Goal: Task Accomplishment & Management: Use online tool/utility

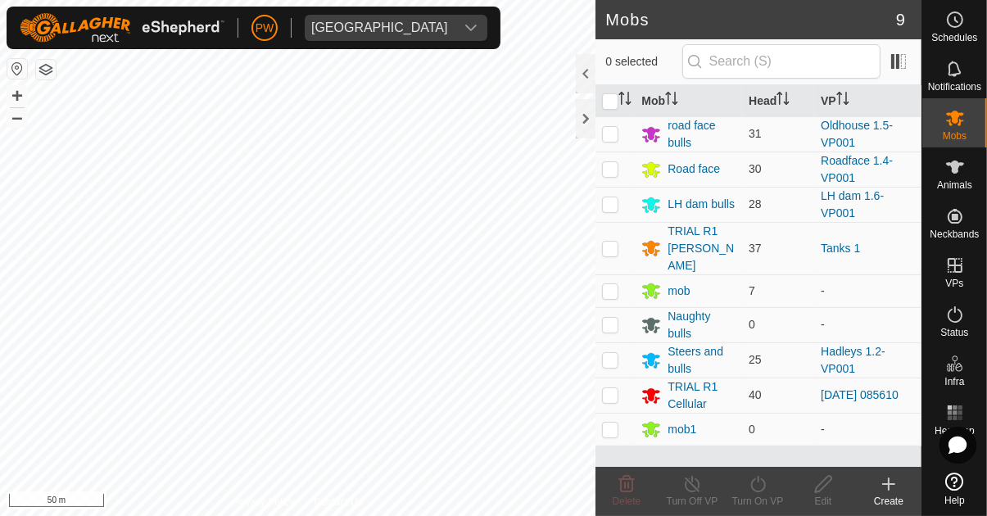
click at [952, 77] on icon at bounding box center [955, 69] width 20 height 20
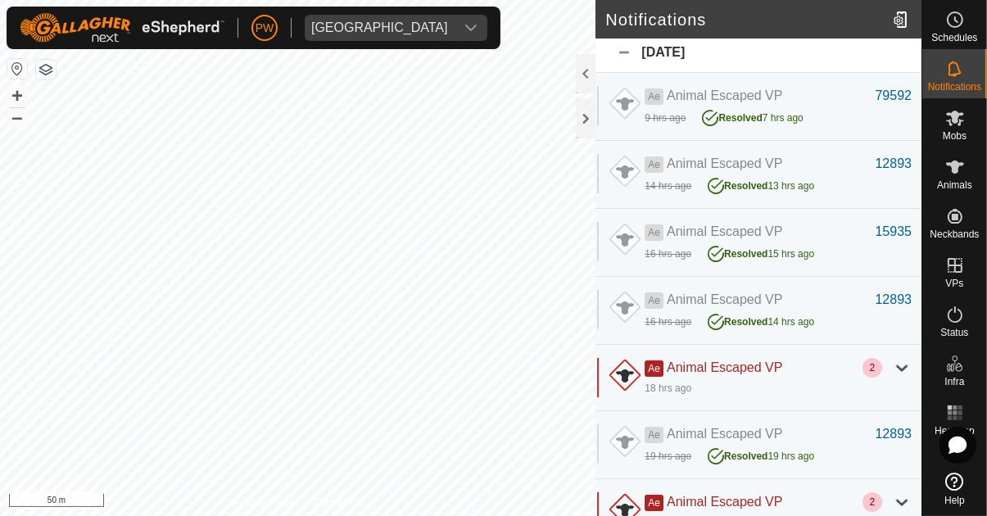
scroll to position [4, 0]
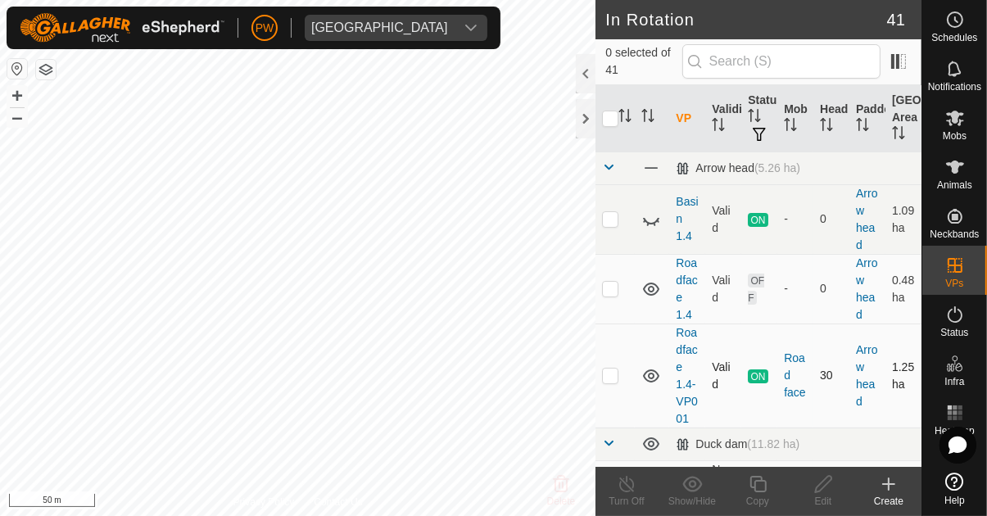
click at [613, 374] on p-checkbox at bounding box center [610, 375] width 16 height 13
checkbox input "true"
click at [759, 494] on div "Copy" at bounding box center [758, 501] width 66 height 15
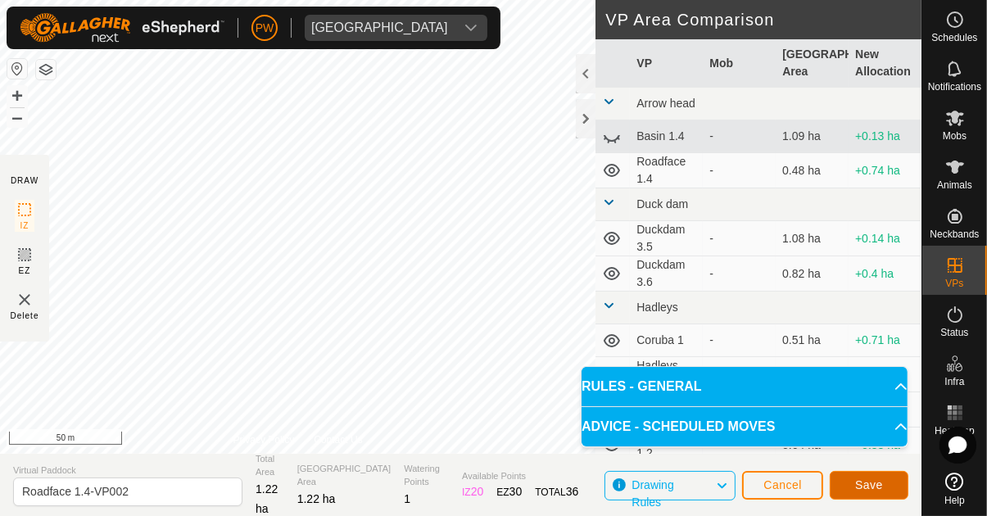
click at [863, 485] on span "Save" at bounding box center [869, 484] width 28 height 13
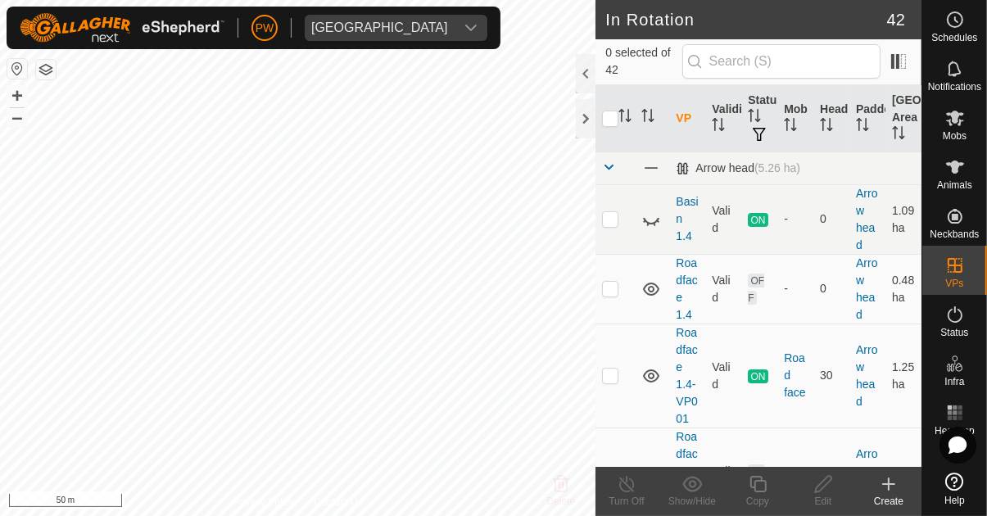
click at [960, 133] on span "Mobs" at bounding box center [955, 136] width 24 height 10
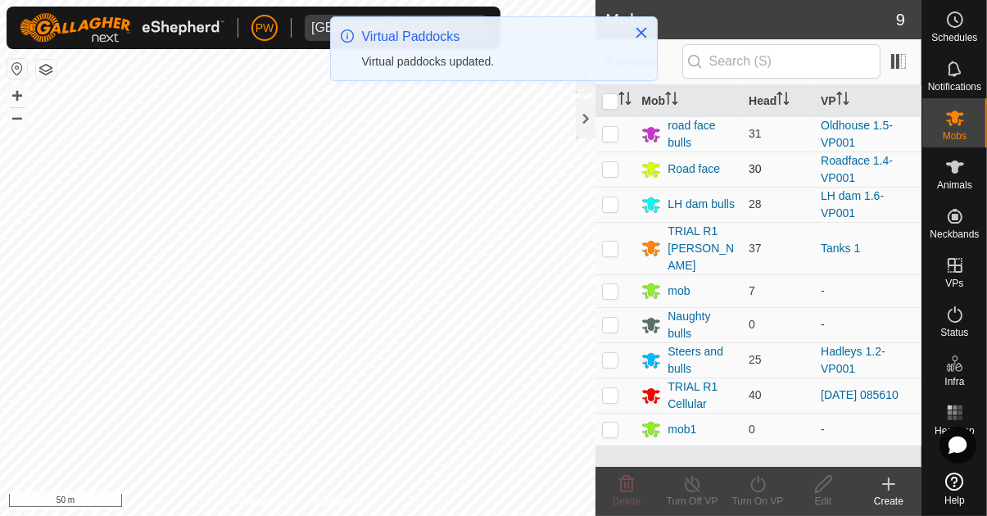
click at [610, 167] on p-checkbox at bounding box center [610, 168] width 16 height 13
checkbox input "true"
click at [758, 489] on icon at bounding box center [758, 484] width 20 height 20
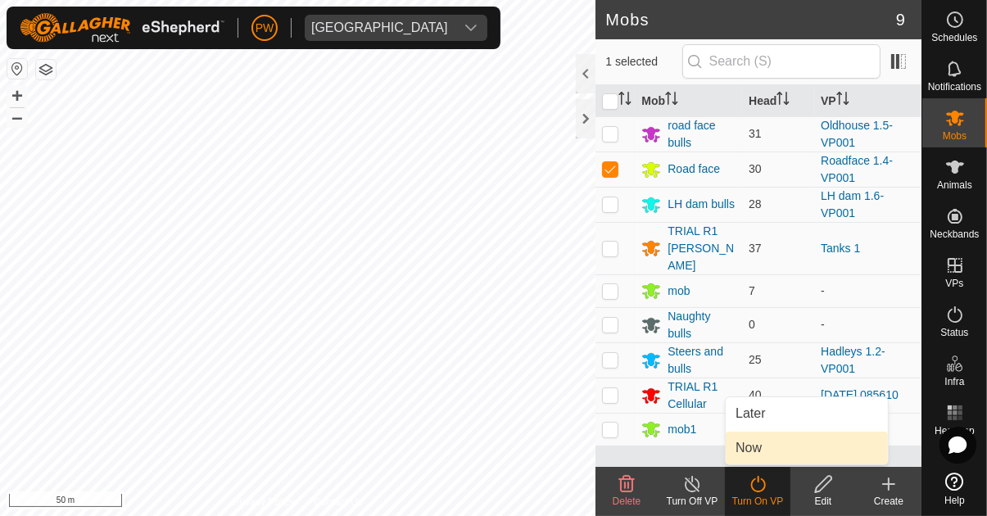
click at [781, 448] on link "Now" at bounding box center [807, 448] width 162 height 33
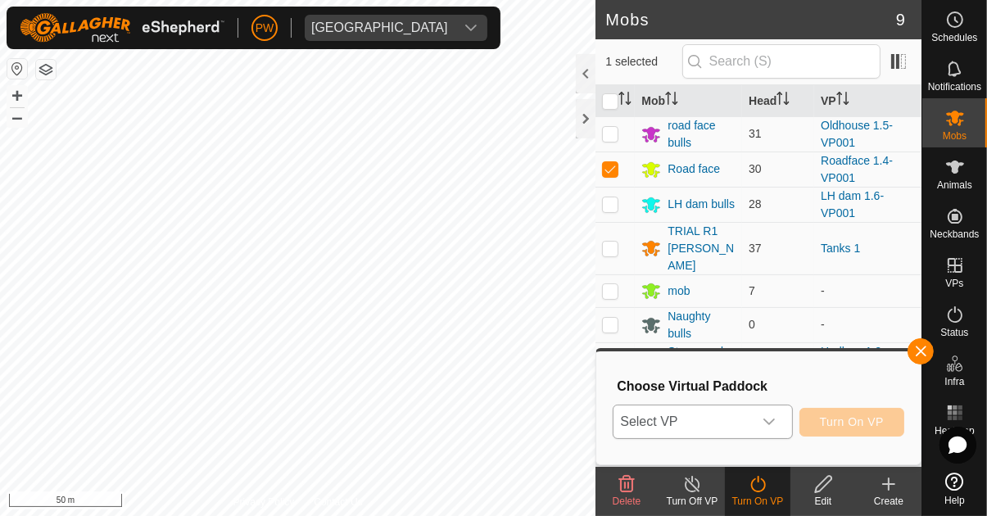
click at [773, 420] on icon "dropdown trigger" at bounding box center [769, 421] width 13 height 13
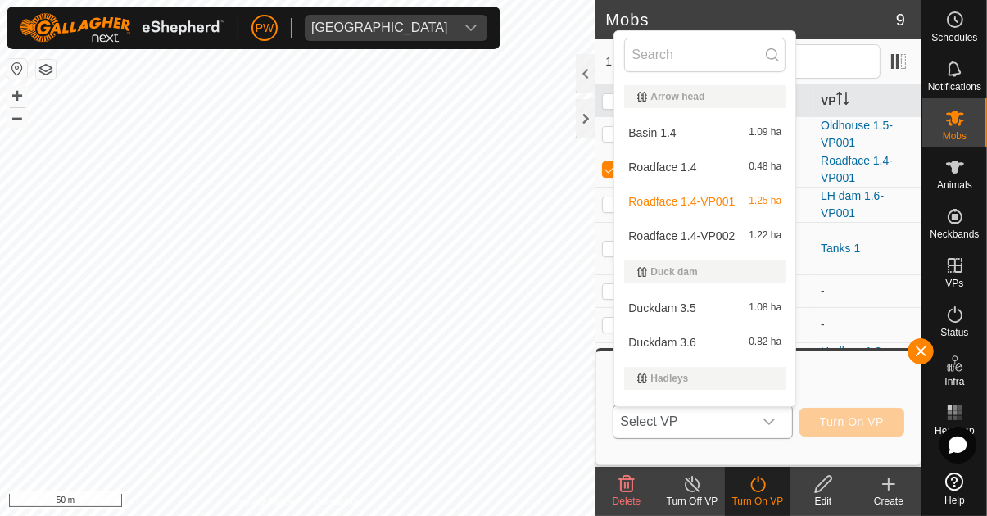
click at [754, 235] on span "1.22 ha" at bounding box center [765, 235] width 33 height 11
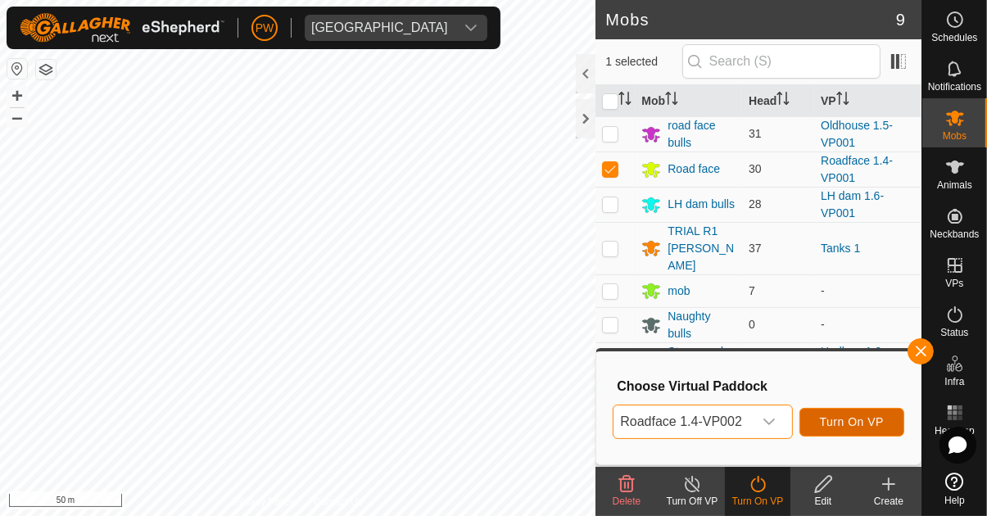
click at [861, 423] on span "Turn On VP" at bounding box center [852, 421] width 64 height 13
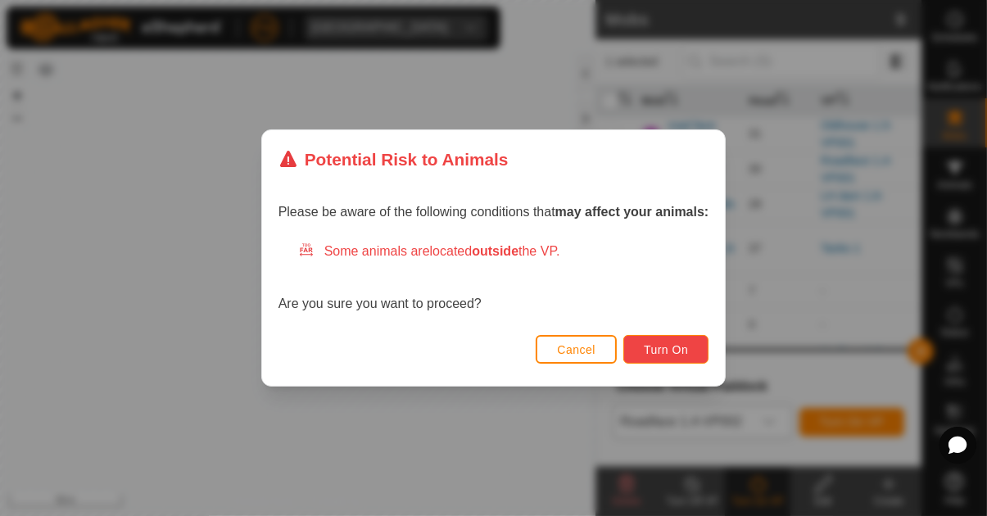
click at [685, 340] on button "Turn On" at bounding box center [665, 349] width 85 height 29
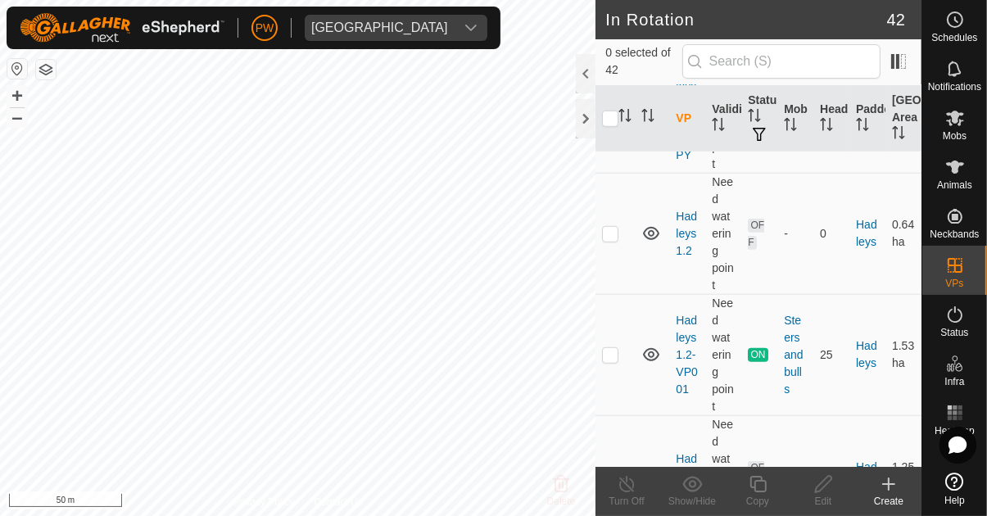
scroll to position [1032, 0]
click at [617, 360] on td at bounding box center [614, 352] width 39 height 121
checkbox input "true"
click at [763, 490] on icon at bounding box center [758, 484] width 20 height 20
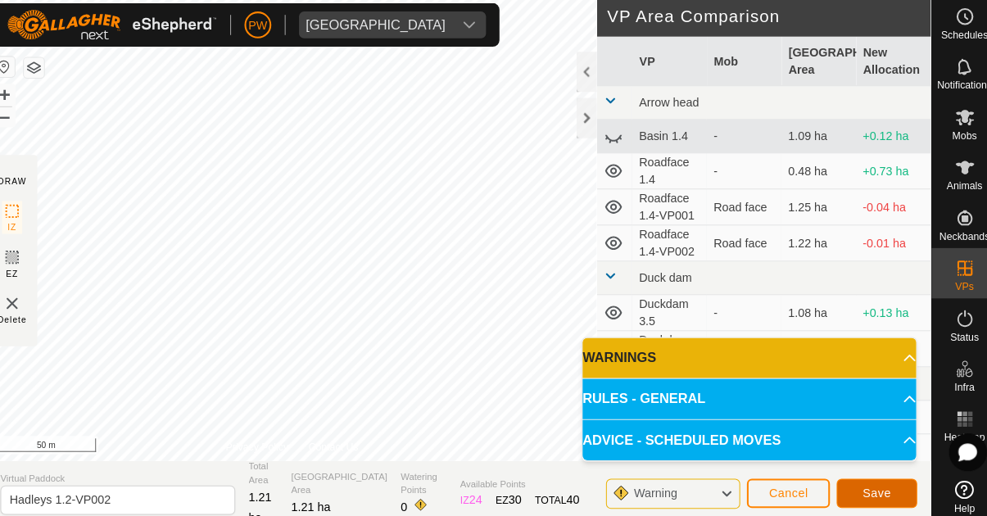
click at [864, 487] on span "Save" at bounding box center [869, 484] width 28 height 13
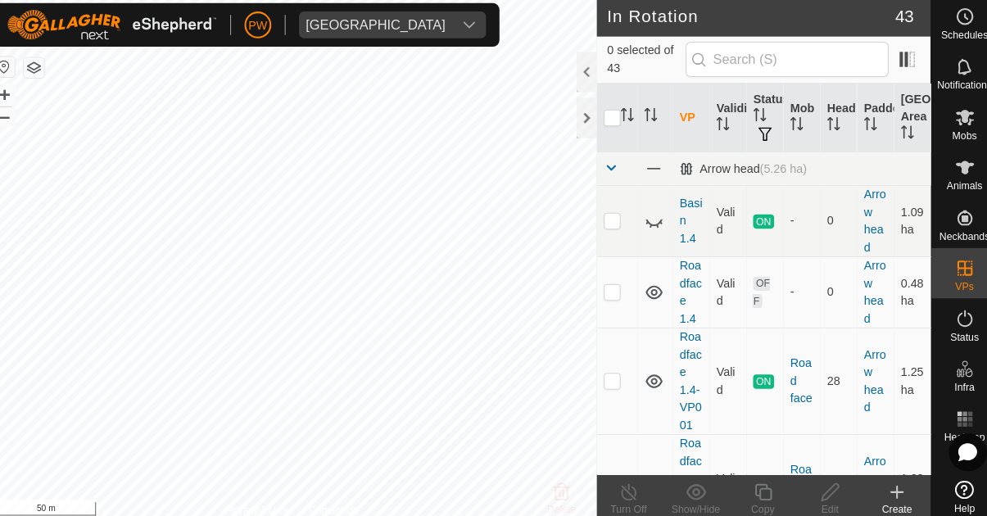
click at [958, 123] on icon at bounding box center [955, 119] width 18 height 16
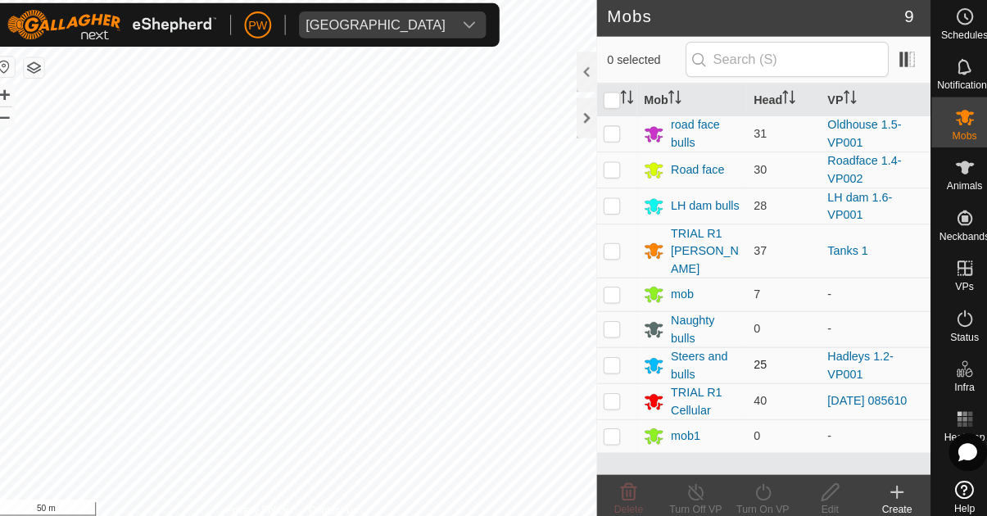
click at [610, 353] on p-checkbox at bounding box center [610, 359] width 16 height 13
checkbox input "true"
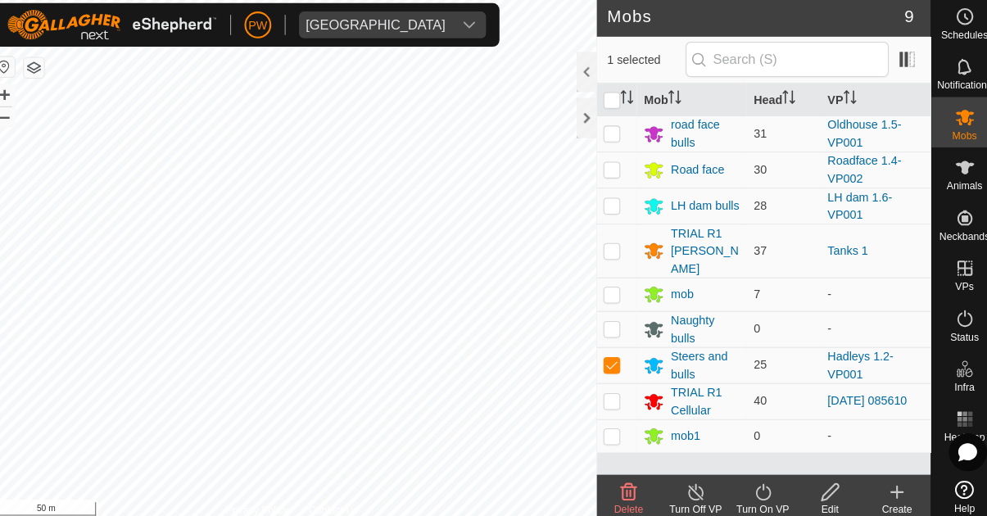
click at [759, 491] on icon at bounding box center [758, 484] width 20 height 20
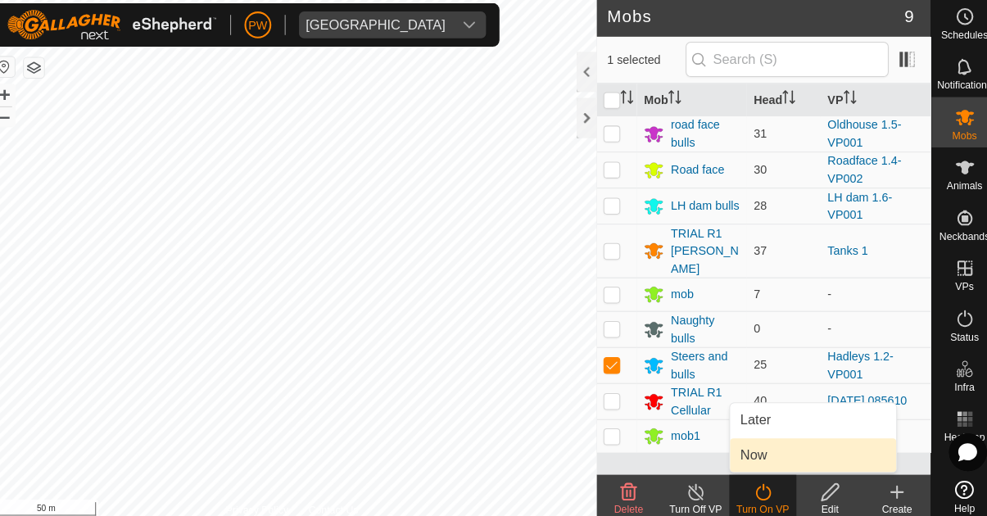
click at [775, 454] on link "Now" at bounding box center [807, 448] width 162 height 33
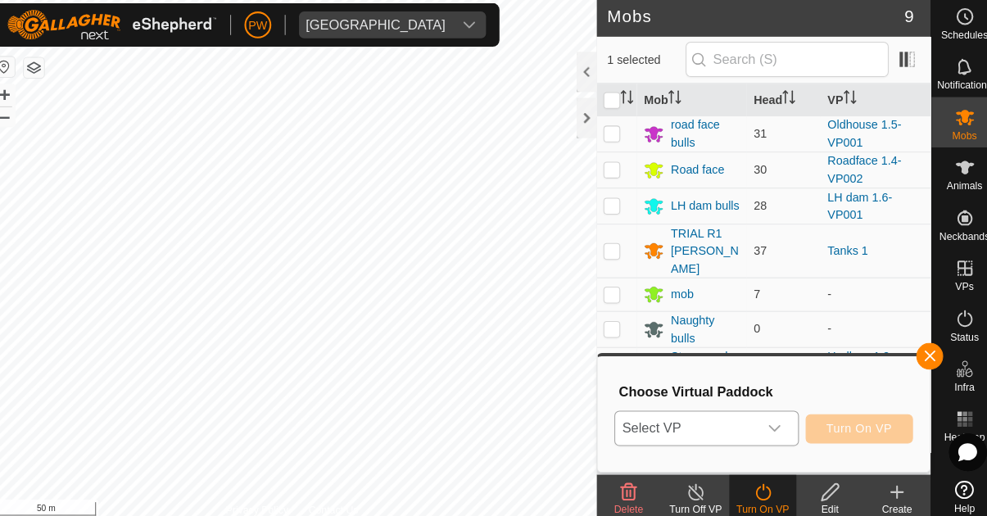
click at [780, 421] on div "dropdown trigger" at bounding box center [769, 421] width 33 height 33
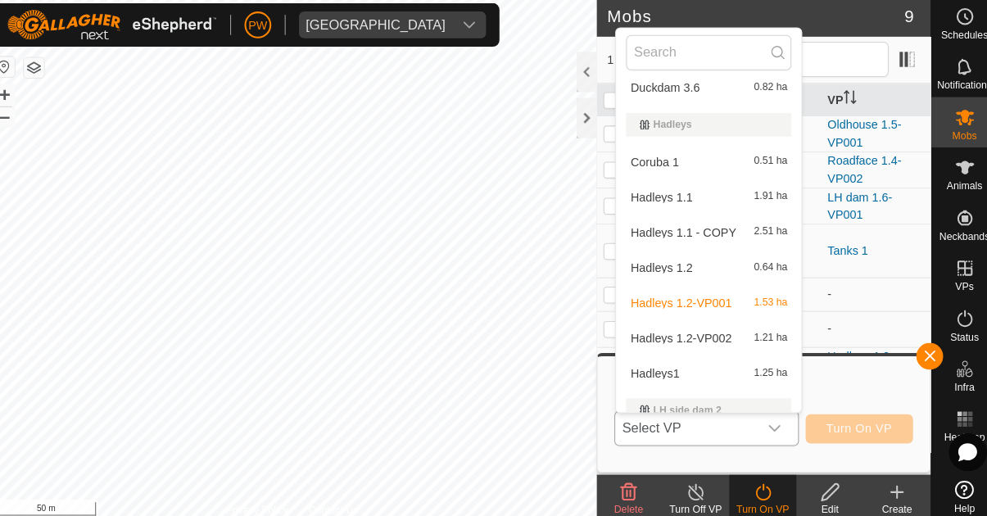
scroll to position [253, 0]
click at [729, 334] on div "Hadleys 1.2-VP002 1.21 ha" at bounding box center [704, 334] width 161 height 20
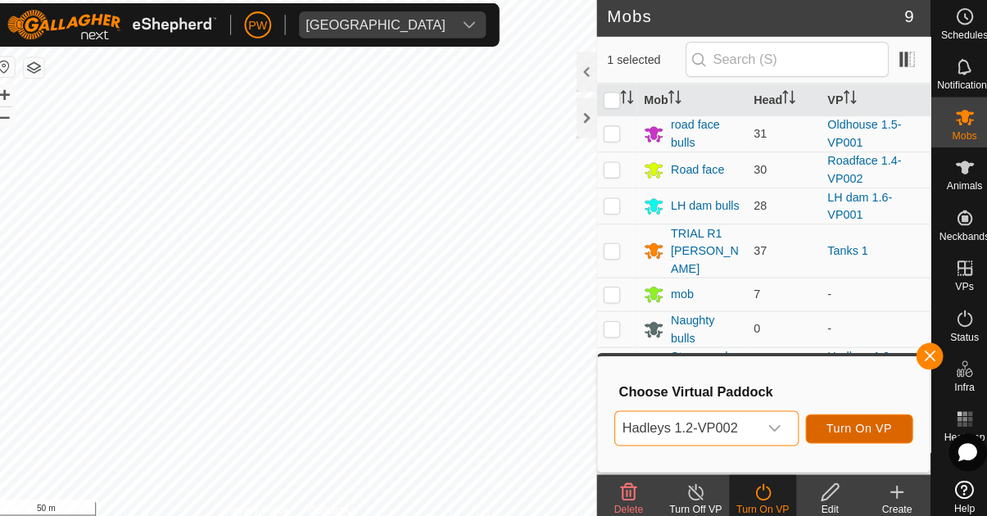
click at [856, 416] on span "Turn On VP" at bounding box center [852, 421] width 64 height 13
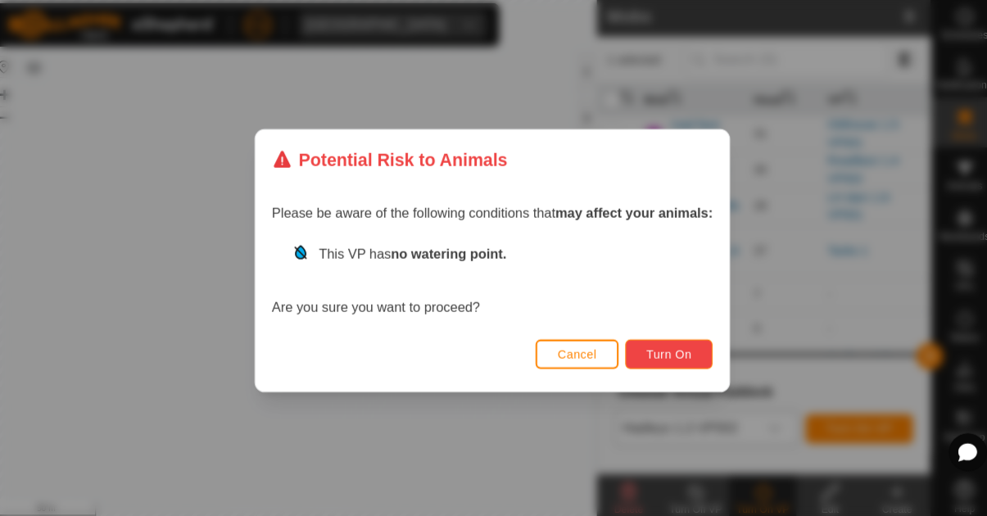
click at [668, 347] on span "Turn On" at bounding box center [666, 349] width 44 height 13
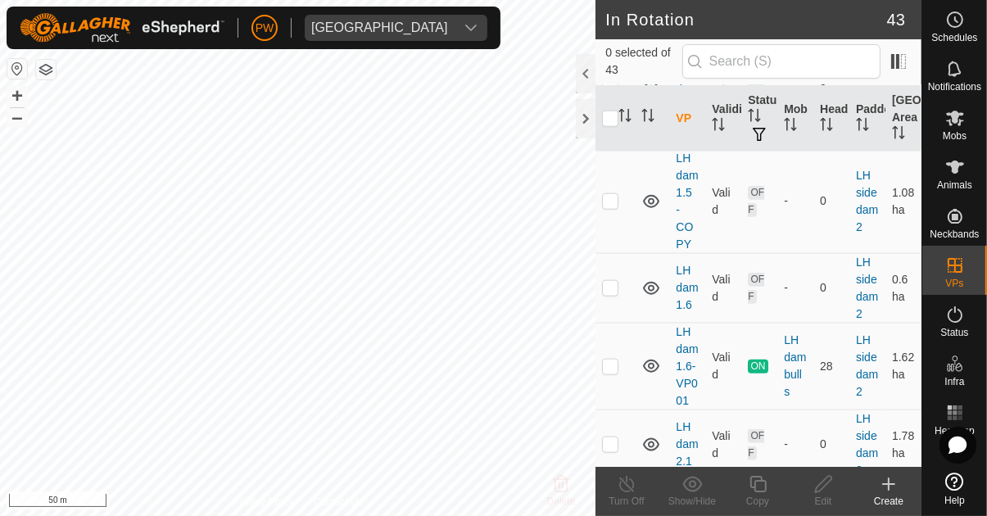
scroll to position [1763, 0]
click at [612, 360] on p-checkbox at bounding box center [610, 366] width 16 height 13
checkbox input "true"
click at [758, 492] on icon at bounding box center [758, 484] width 20 height 20
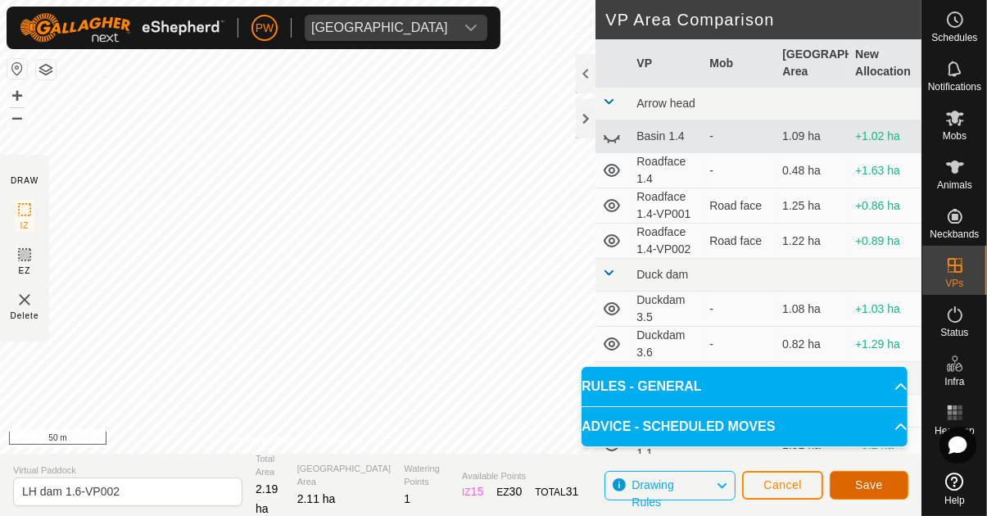
click at [855, 482] on button "Save" at bounding box center [869, 485] width 79 height 29
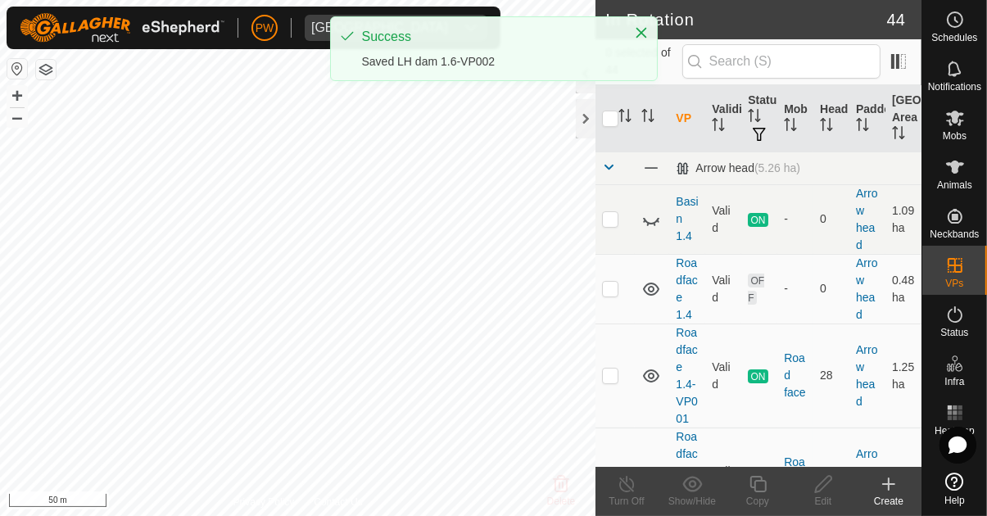
click at [954, 173] on icon at bounding box center [955, 167] width 18 height 13
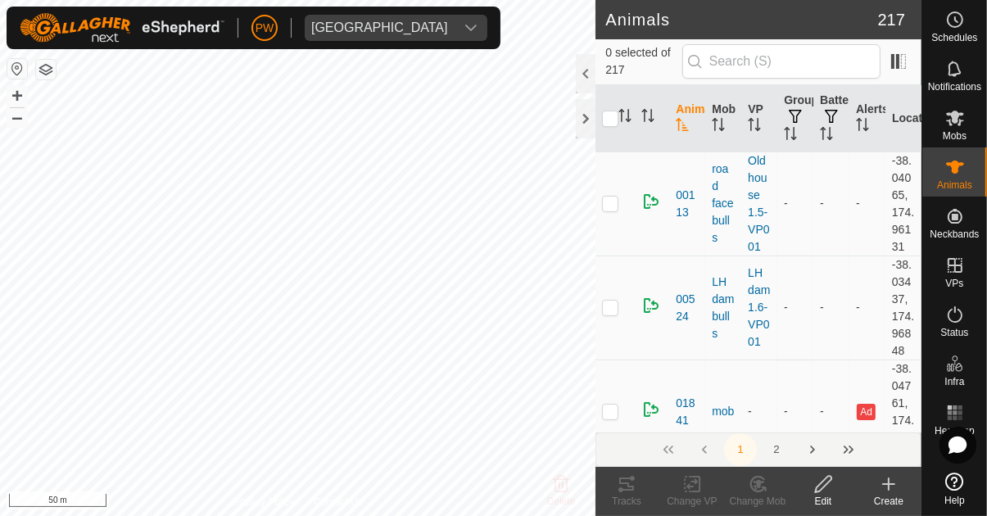
click at [961, 115] on icon at bounding box center [955, 119] width 18 height 16
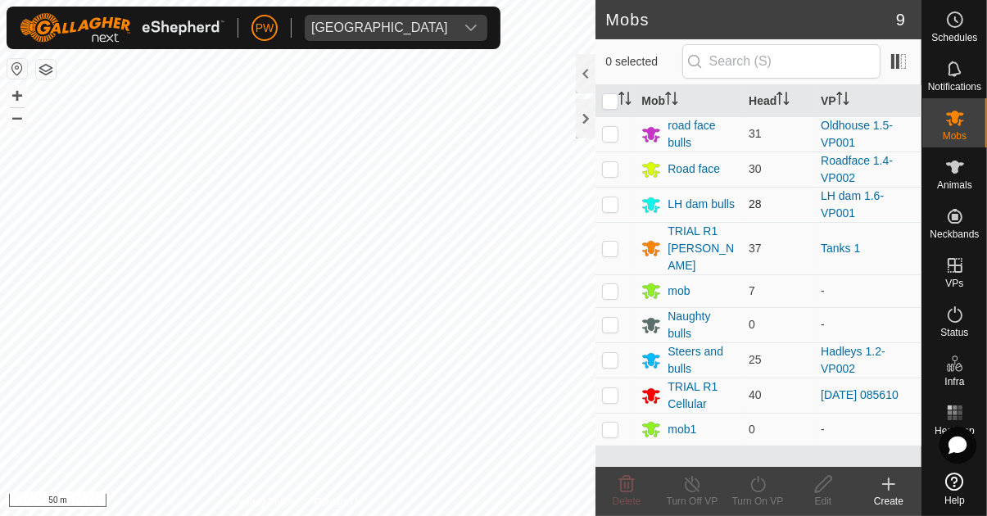
click at [614, 198] on p-checkbox at bounding box center [610, 203] width 16 height 13
checkbox input "true"
click at [756, 489] on icon at bounding box center [758, 484] width 20 height 20
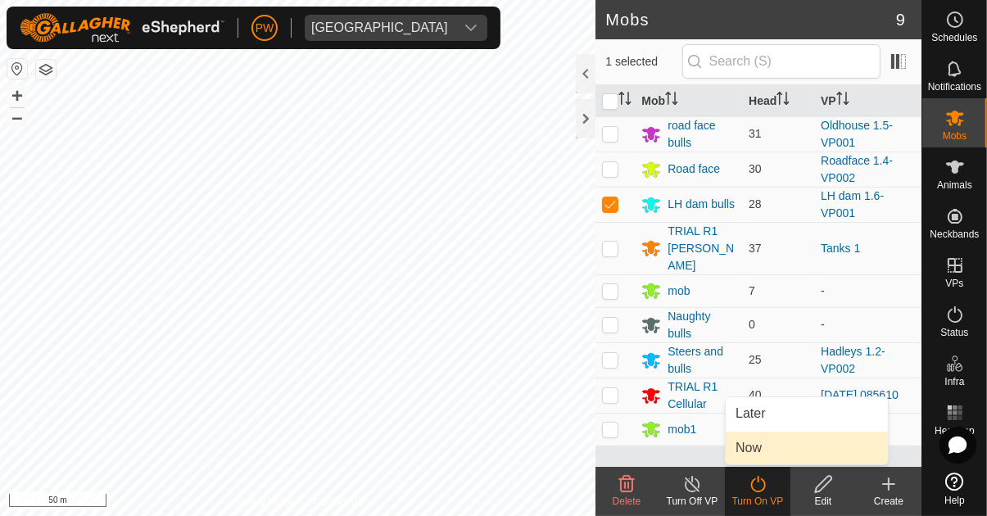
click at [763, 448] on link "Now" at bounding box center [807, 448] width 162 height 33
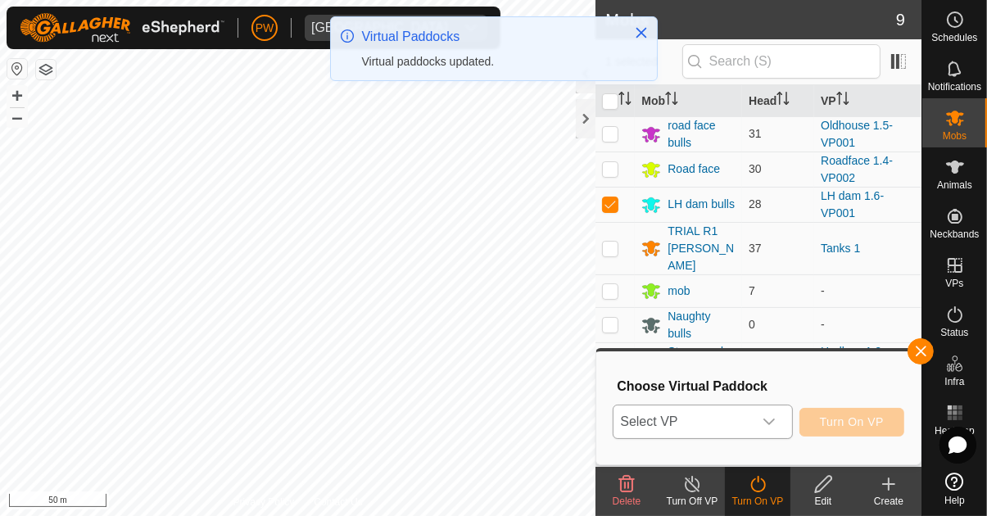
click at [768, 423] on icon "dropdown trigger" at bounding box center [769, 421] width 13 height 13
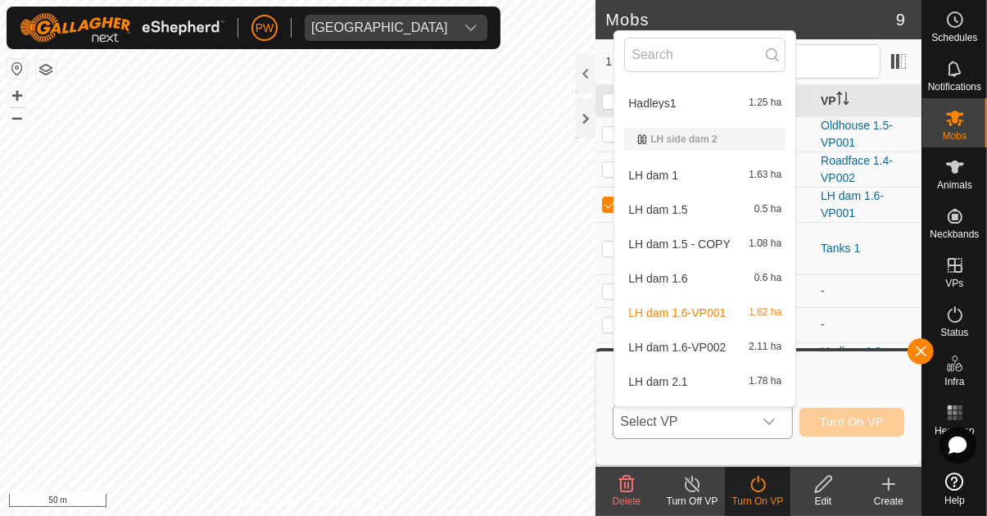
scroll to position [521, 0]
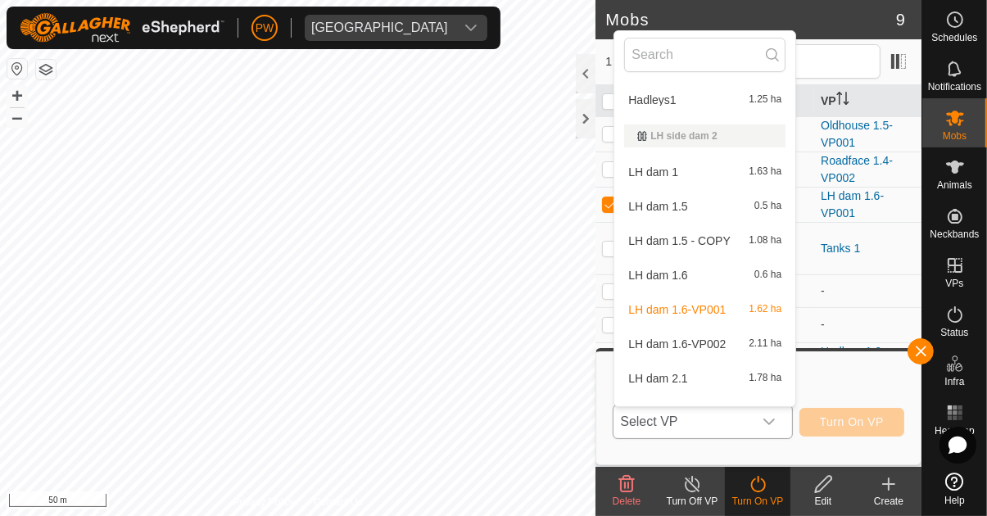
click at [709, 345] on span "LH dam 1.6-VP002" at bounding box center [676, 343] width 97 height 11
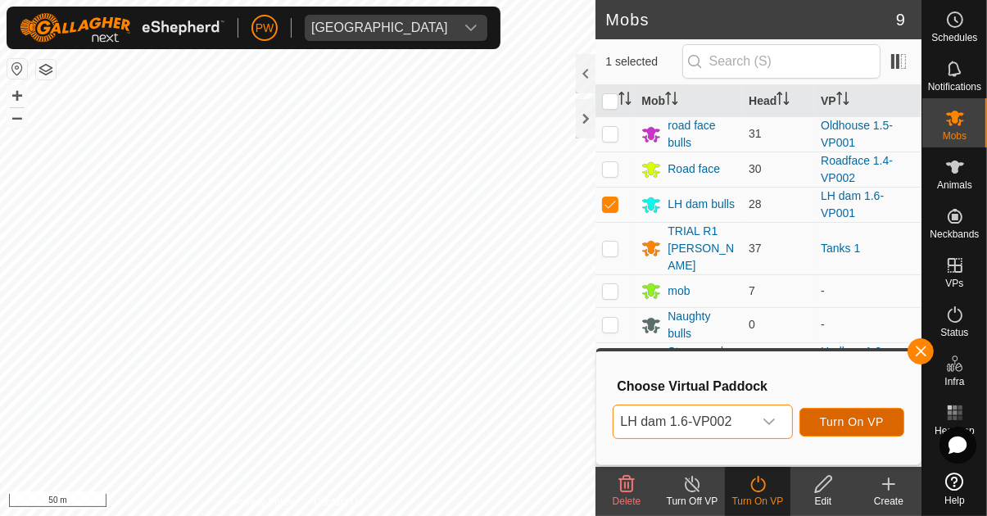
click at [840, 424] on span "Turn On VP" at bounding box center [852, 421] width 64 height 13
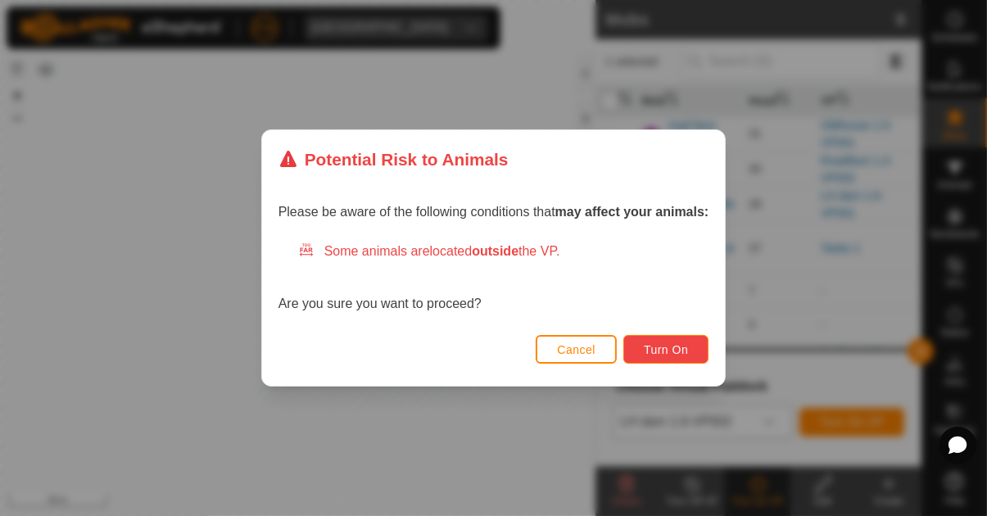
click at [669, 356] on button "Turn On" at bounding box center [665, 349] width 85 height 29
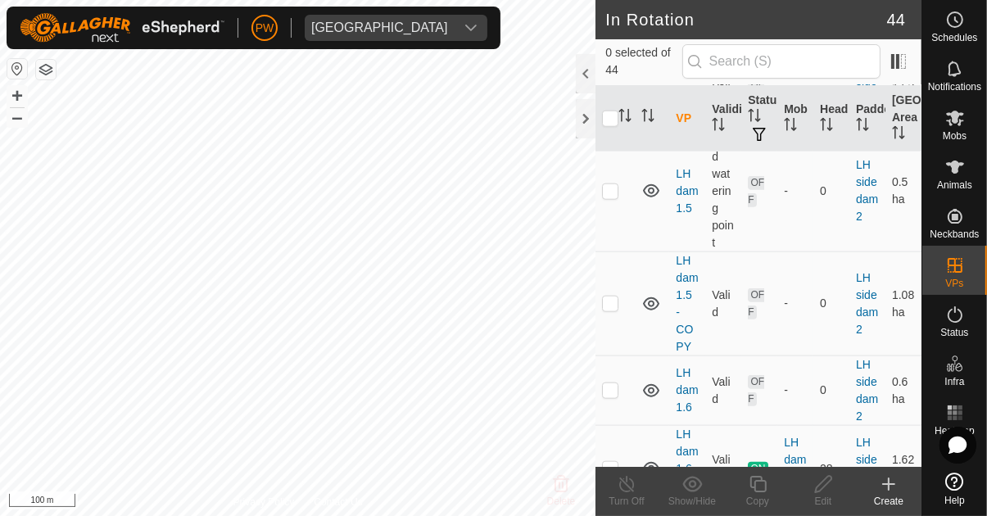
scroll to position [1661, 0]
click at [581, 72] on div at bounding box center [586, 73] width 20 height 39
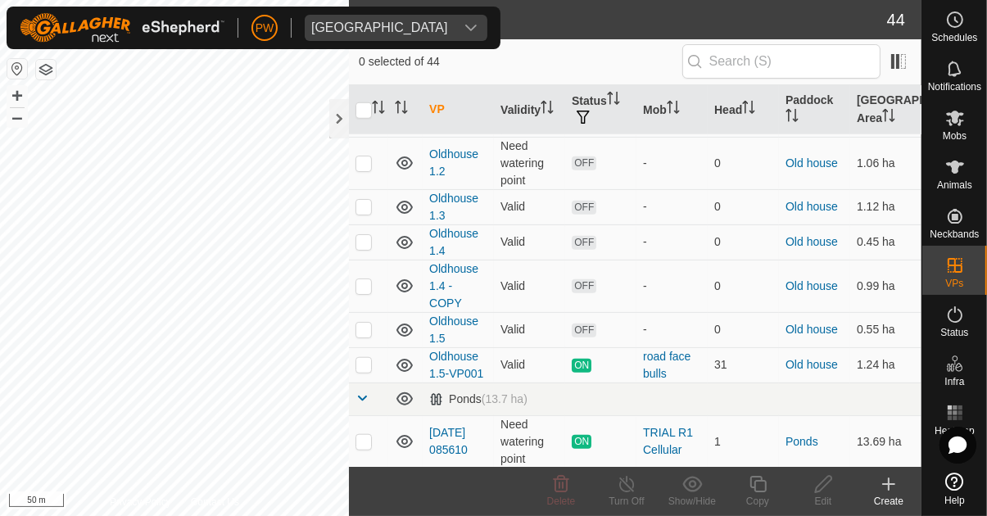
scroll to position [1247, 0]
click at [362, 359] on p-checkbox at bounding box center [363, 365] width 16 height 13
checkbox input "true"
click at [740, 498] on div "Copy" at bounding box center [758, 501] width 66 height 15
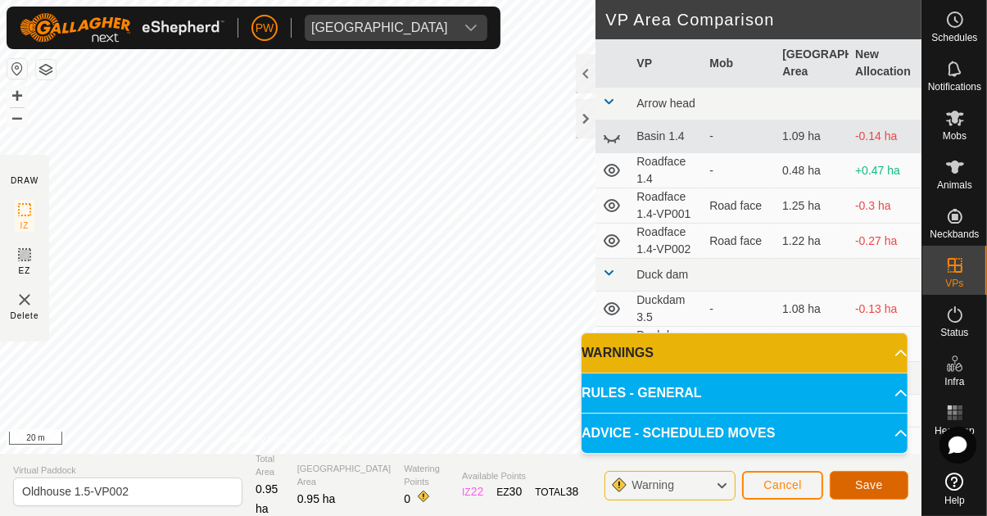
click at [863, 485] on span "Save" at bounding box center [869, 484] width 28 height 13
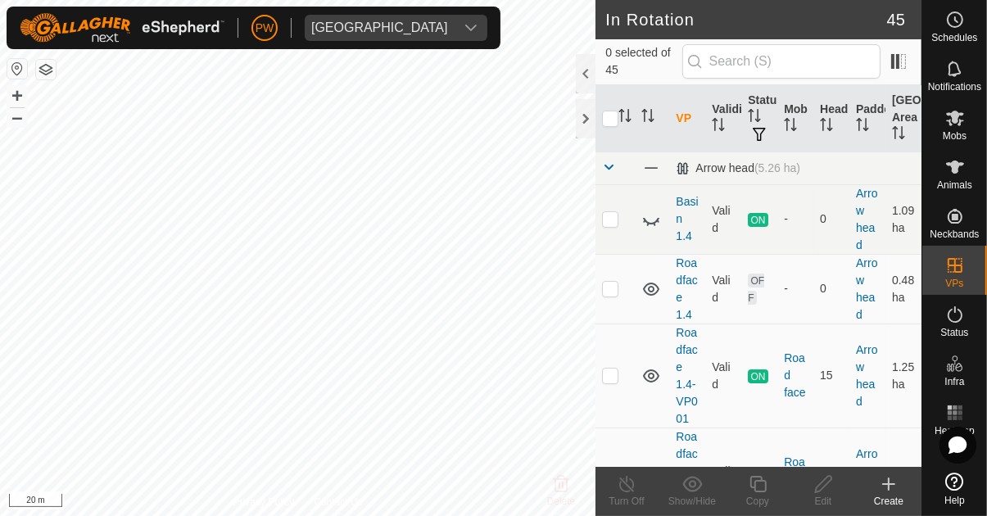
click at [958, 122] on icon at bounding box center [955, 118] width 20 height 20
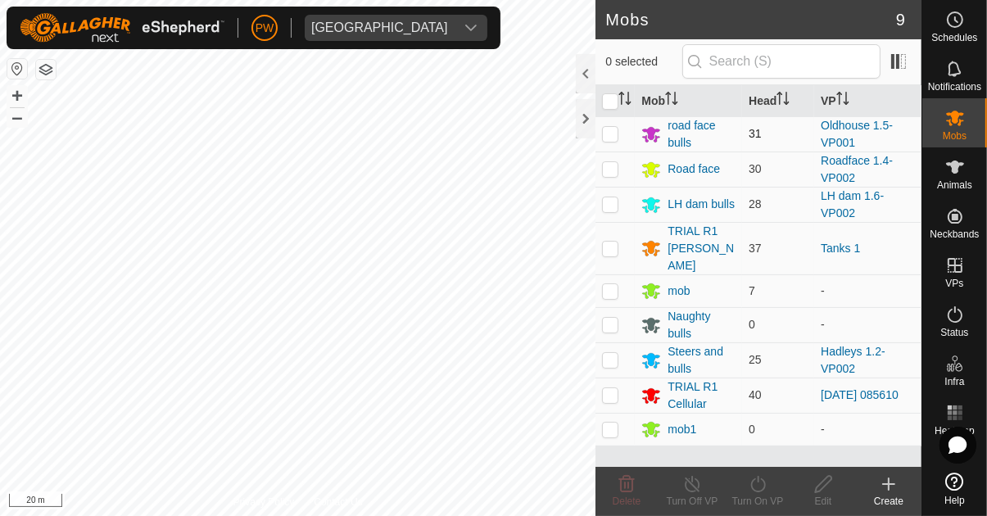
click at [612, 131] on p-checkbox at bounding box center [610, 133] width 16 height 13
checkbox input "true"
click at [759, 495] on div "Turn On VP" at bounding box center [758, 501] width 66 height 15
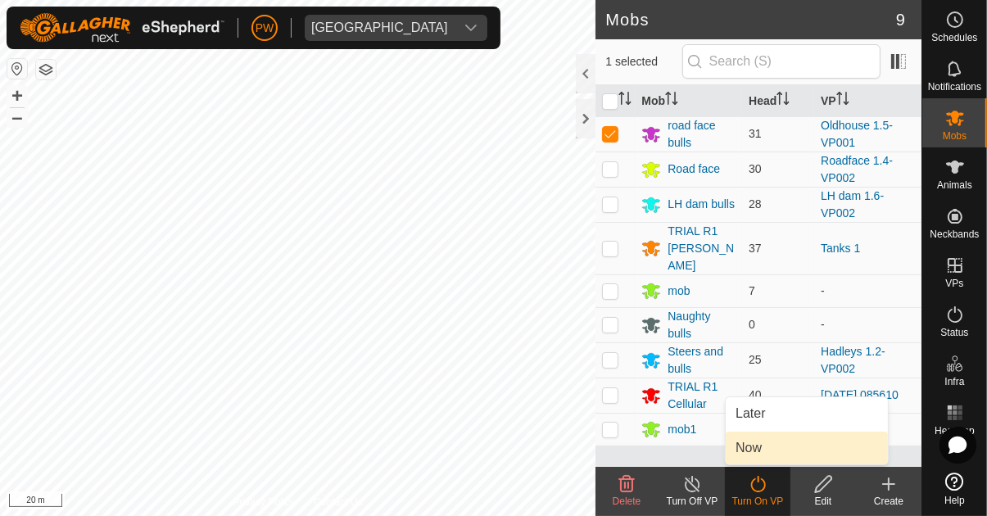
click at [760, 450] on span "Now" at bounding box center [749, 448] width 26 height 20
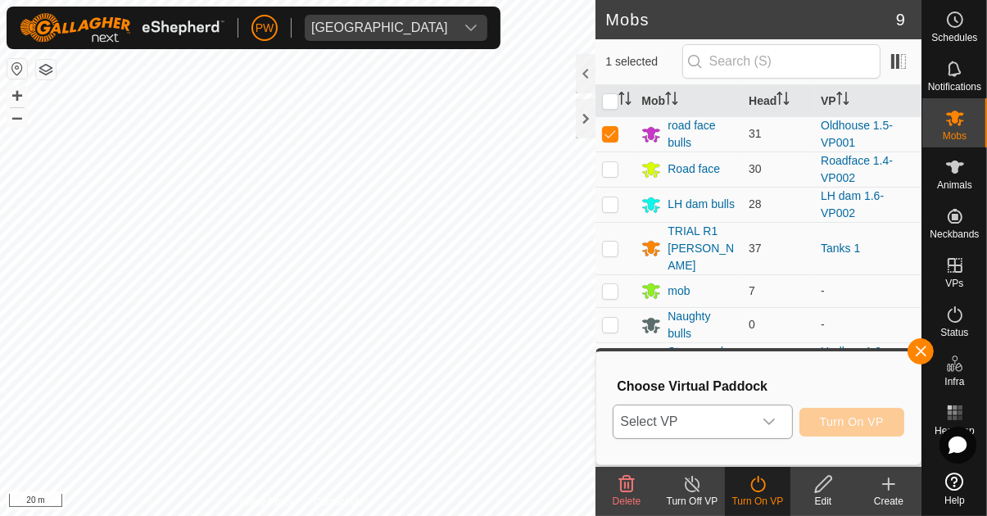
click at [772, 428] on div "dropdown trigger" at bounding box center [769, 421] width 33 height 33
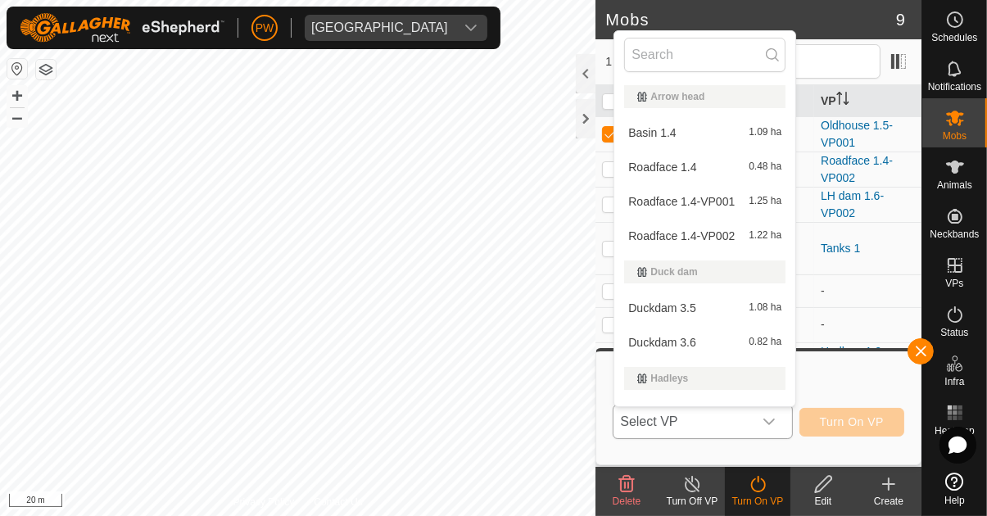
click at [743, 232] on div "Roadface 1.4-VP002 1.22 ha" at bounding box center [704, 236] width 161 height 20
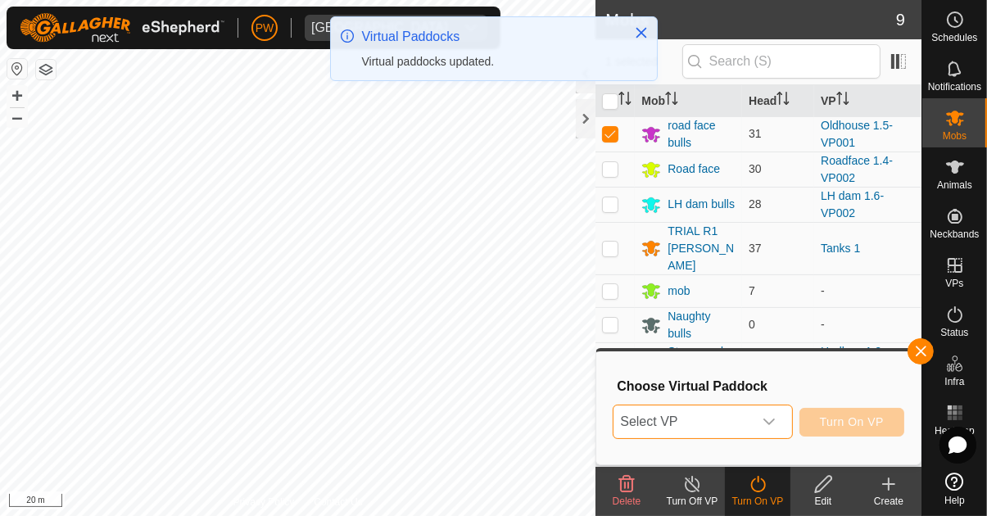
click at [767, 422] on icon "dropdown trigger" at bounding box center [769, 421] width 13 height 13
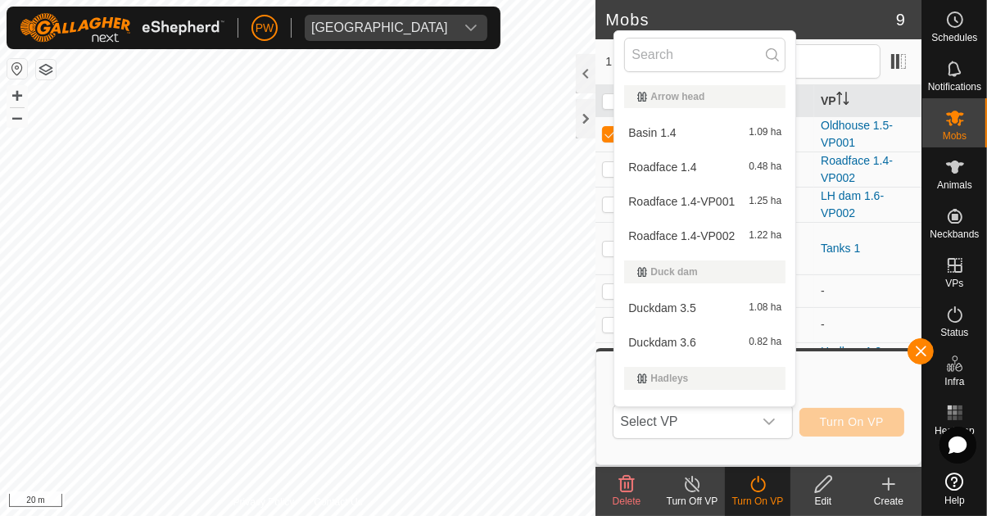
click at [747, 235] on div "Roadface 1.4-VP002 1.22 ha" at bounding box center [704, 236] width 161 height 20
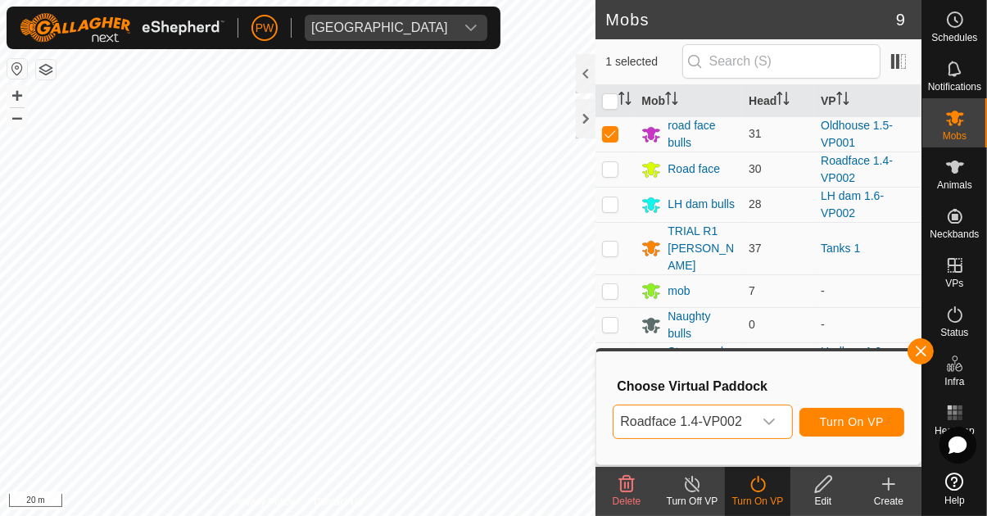
click at [773, 427] on icon "dropdown trigger" at bounding box center [769, 421] width 13 height 13
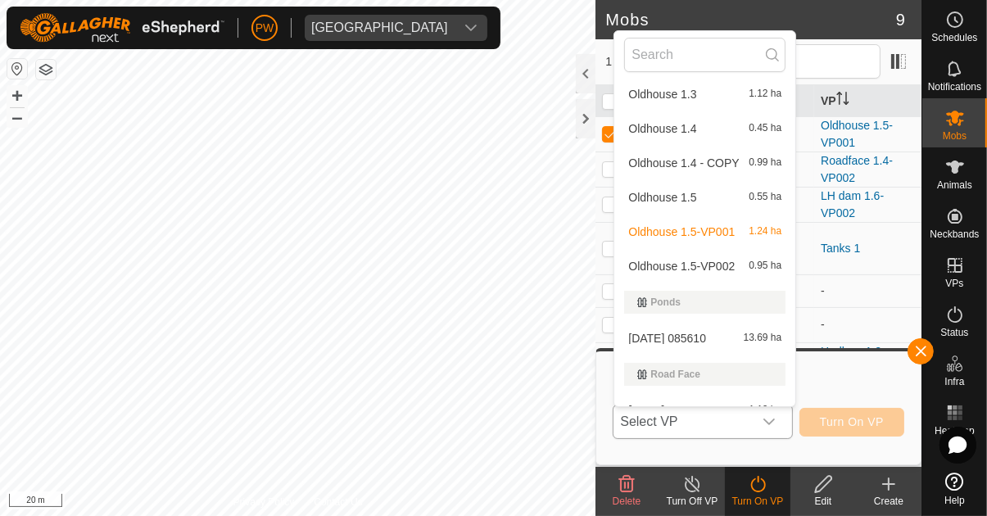
scroll to position [1084, 0]
click at [731, 272] on div "Oldhouse 1.5-VP002 0.95 ha" at bounding box center [704, 266] width 161 height 20
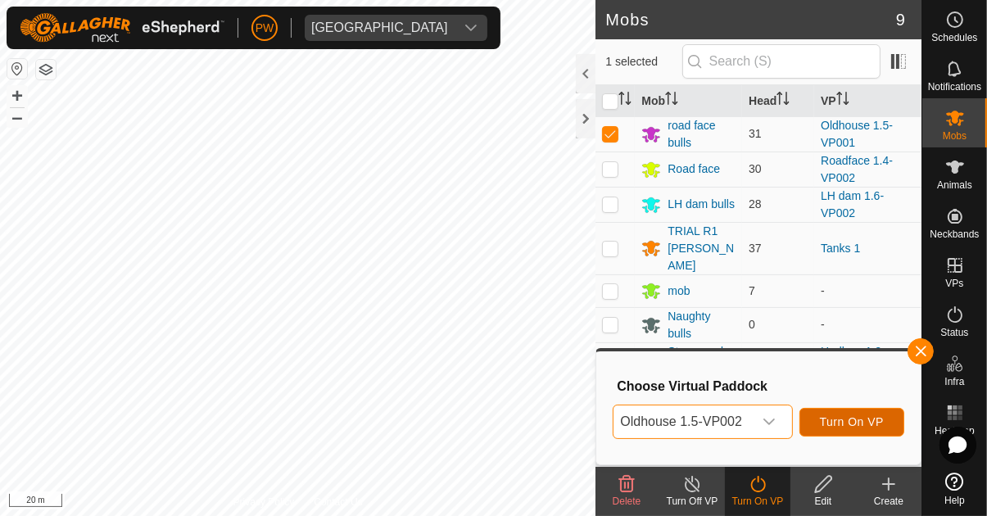
click at [853, 421] on span "Turn On VP" at bounding box center [852, 421] width 64 height 13
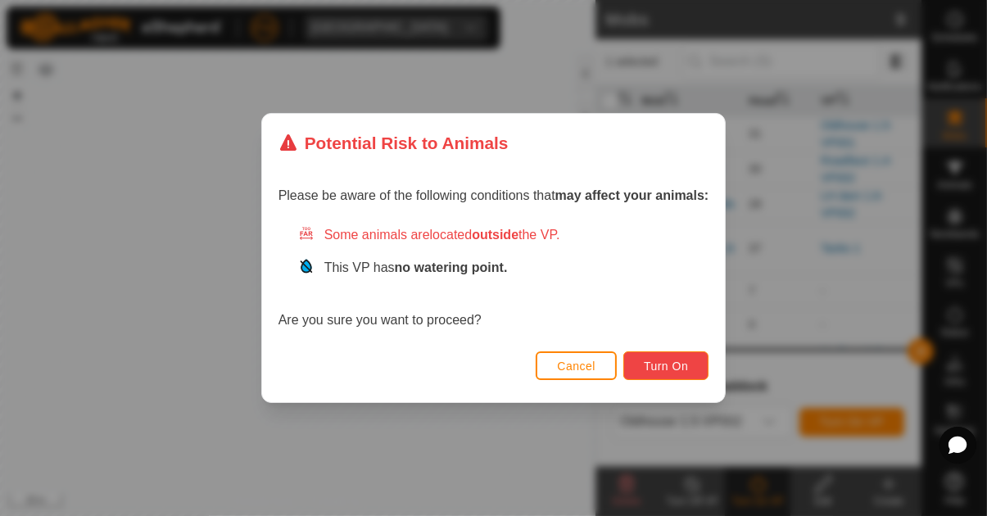
click at [676, 362] on span "Turn On" at bounding box center [666, 366] width 44 height 13
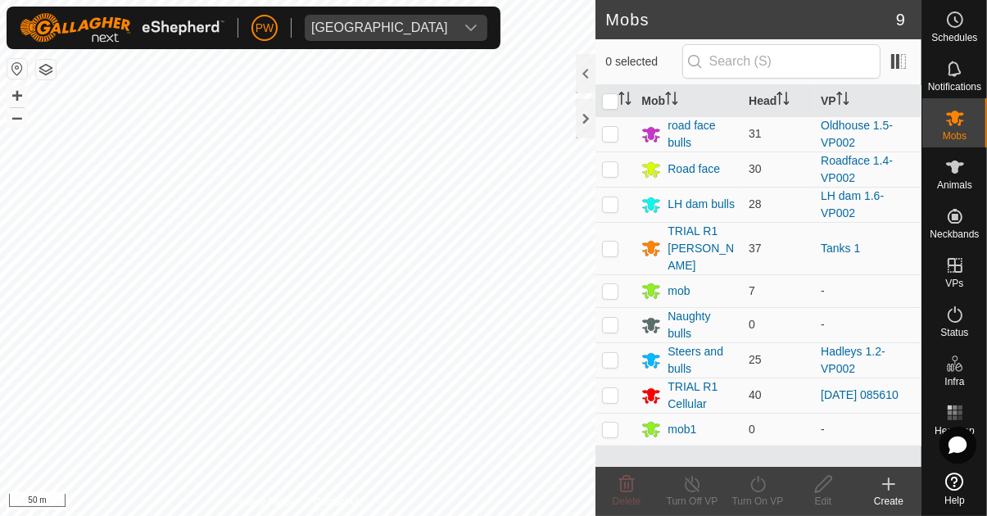
click at [616, 320] on icon at bounding box center [955, 315] width 20 height 20
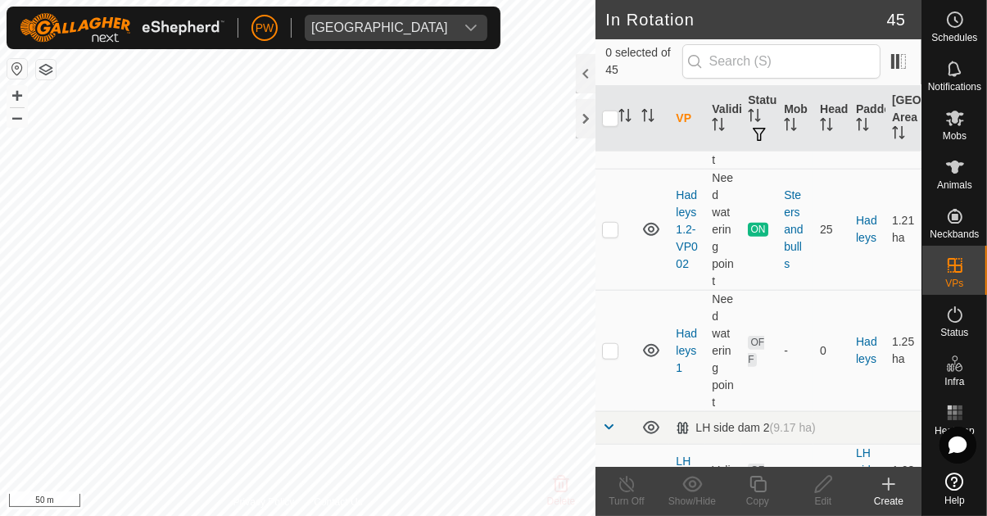
scroll to position [1278, 0]
click at [623, 232] on td at bounding box center [614, 228] width 39 height 121
checkbox input "true"
click at [758, 491] on icon at bounding box center [758, 484] width 20 height 20
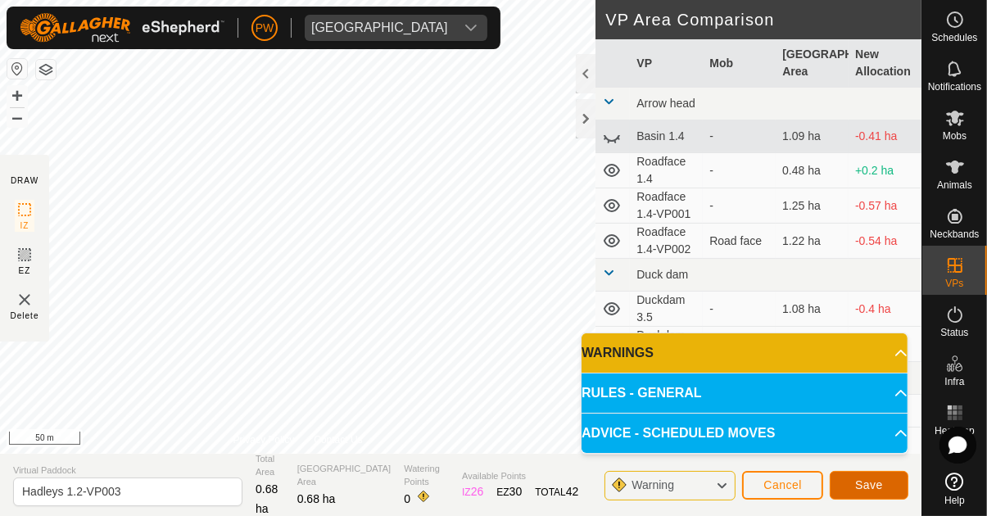
click at [867, 484] on span "Save" at bounding box center [869, 484] width 28 height 13
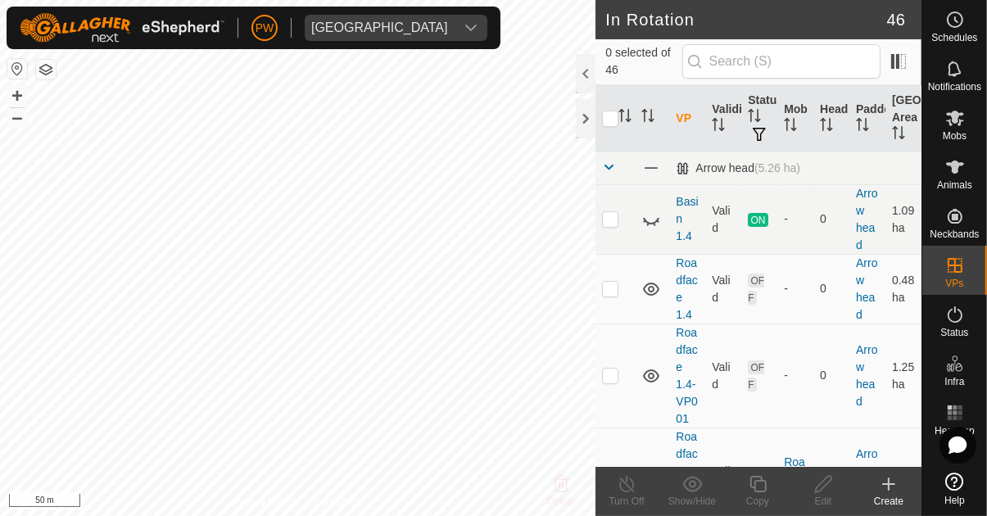
click at [962, 126] on icon at bounding box center [955, 118] width 20 height 20
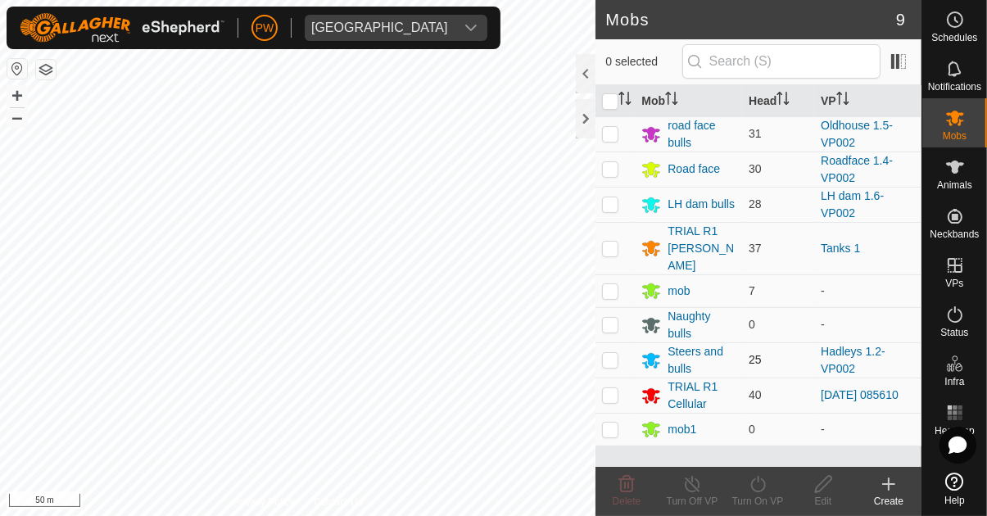
click at [604, 353] on p-checkbox at bounding box center [610, 359] width 16 height 13
checkbox input "true"
click at [752, 489] on icon at bounding box center [758, 484] width 20 height 20
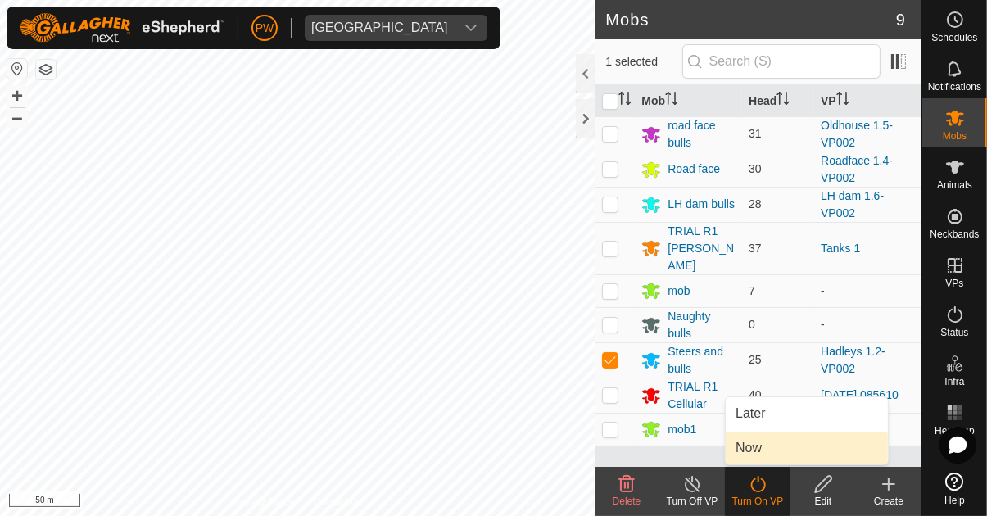
click at [765, 448] on link "Now" at bounding box center [807, 448] width 162 height 33
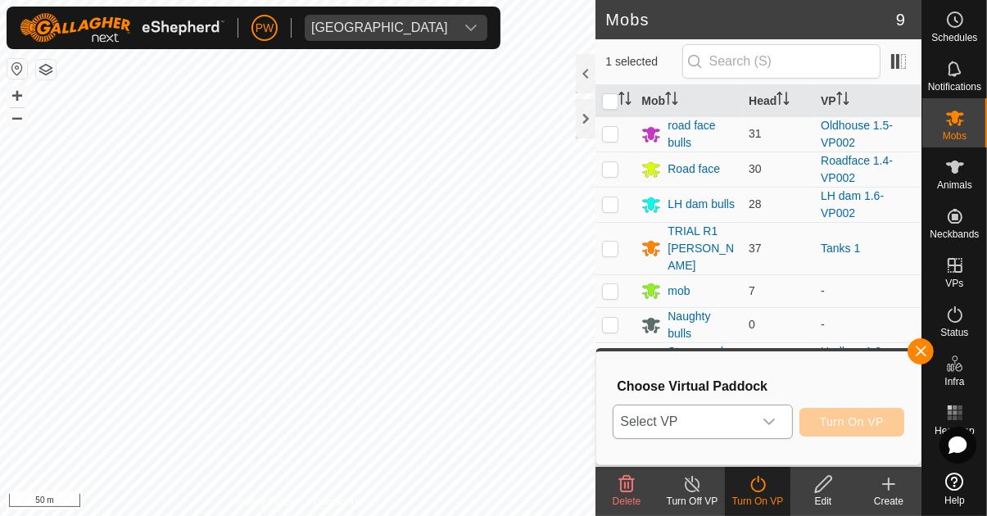
click at [772, 422] on icon "dropdown trigger" at bounding box center [769, 421] width 13 height 13
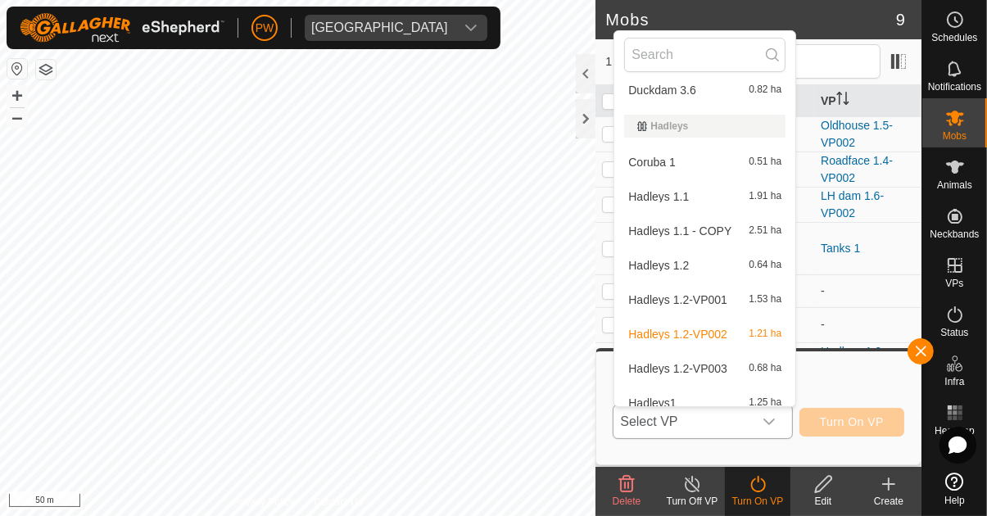
scroll to position [253, 0]
click at [702, 368] on span "Hadleys 1.2-VP003" at bounding box center [677, 367] width 99 height 11
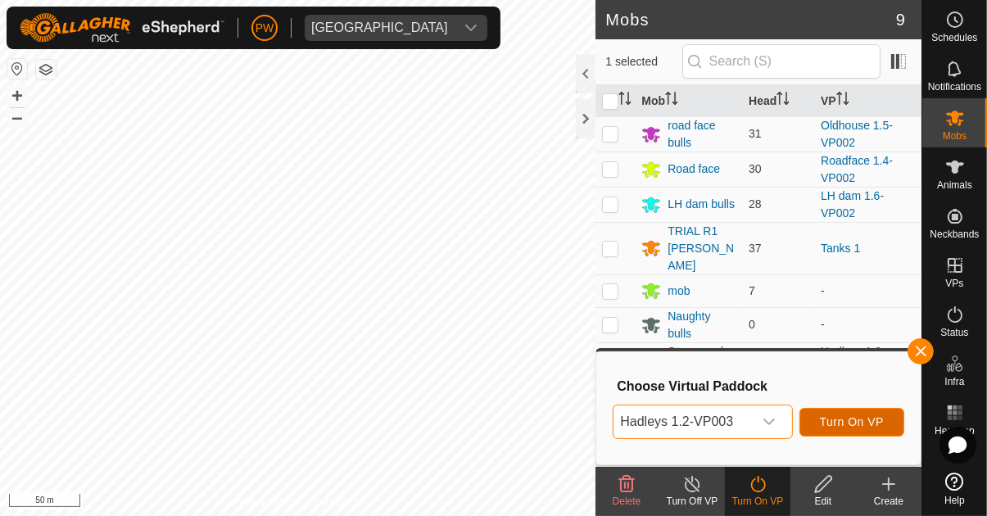
click at [840, 419] on span "Turn On VP" at bounding box center [852, 421] width 64 height 13
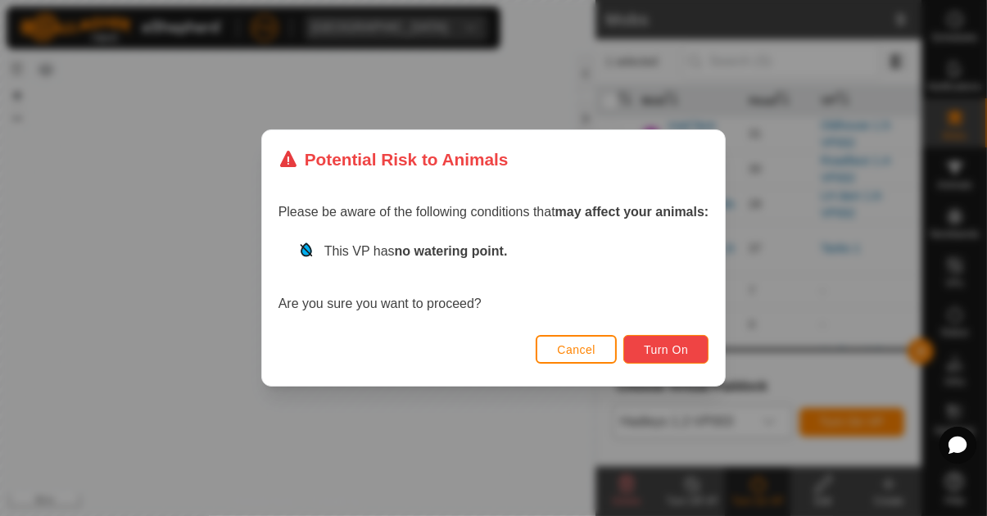
click at [664, 343] on span "Turn On" at bounding box center [666, 349] width 44 height 13
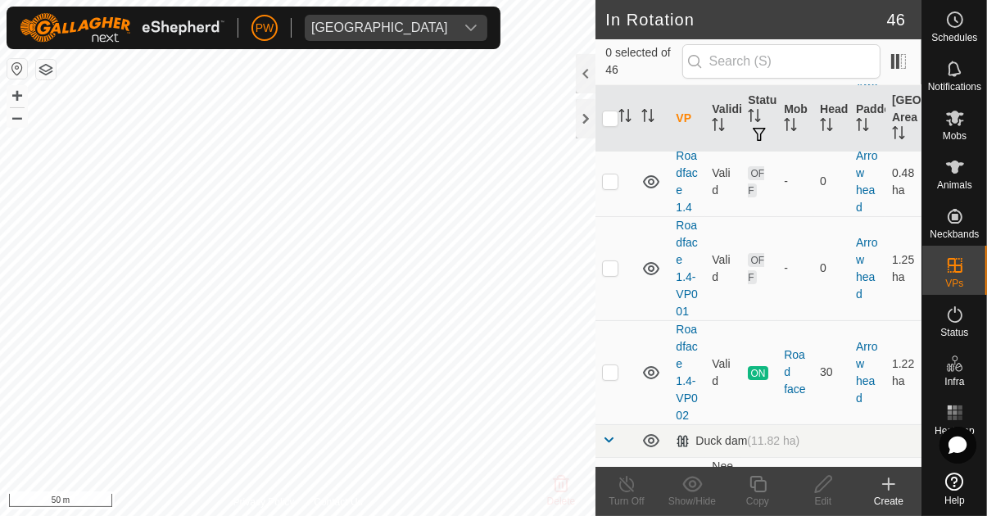
scroll to position [108, 0]
click at [612, 371] on p-checkbox at bounding box center [610, 370] width 16 height 13
checkbox input "true"
click at [757, 487] on icon at bounding box center [758, 484] width 20 height 20
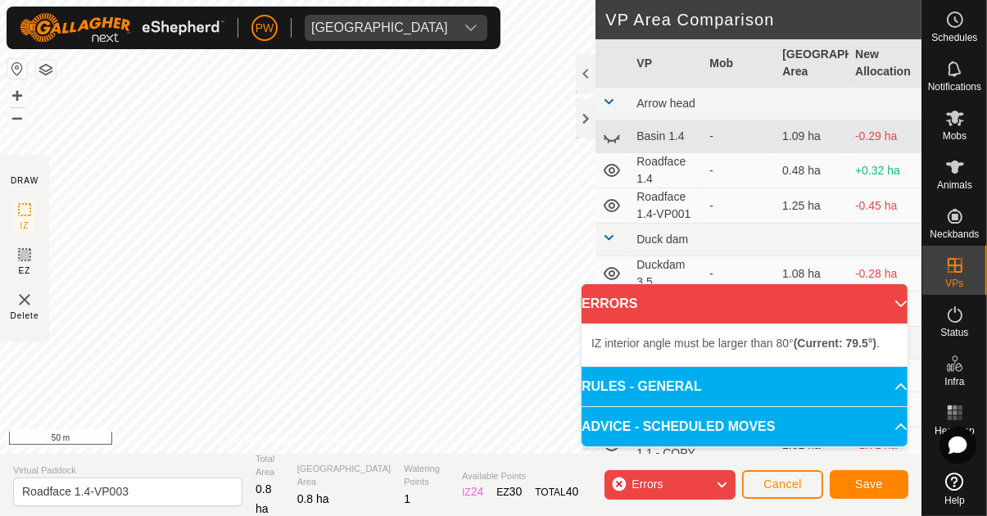
click at [0, 0] on div at bounding box center [0, 0] width 0 height 0
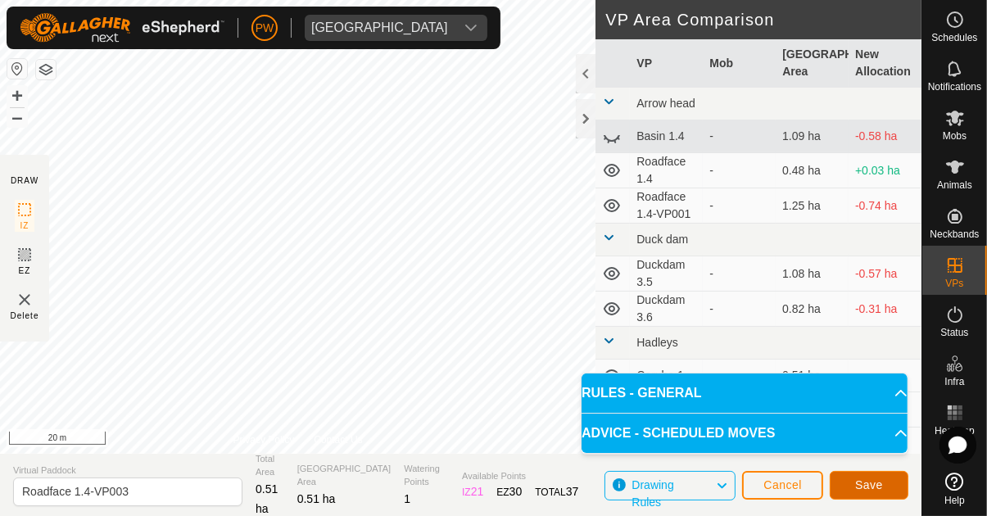
click at [874, 485] on span "Save" at bounding box center [869, 484] width 28 height 13
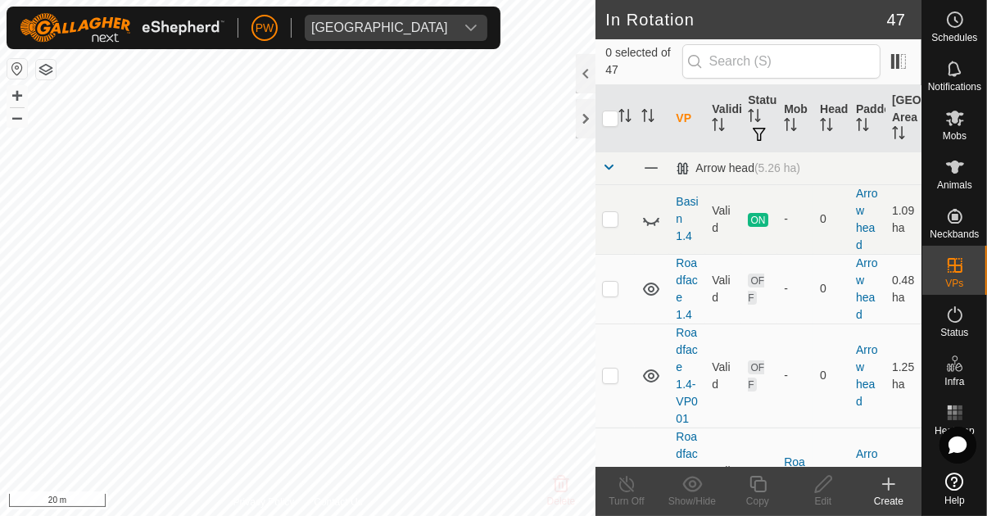
click at [956, 122] on icon at bounding box center [955, 119] width 18 height 16
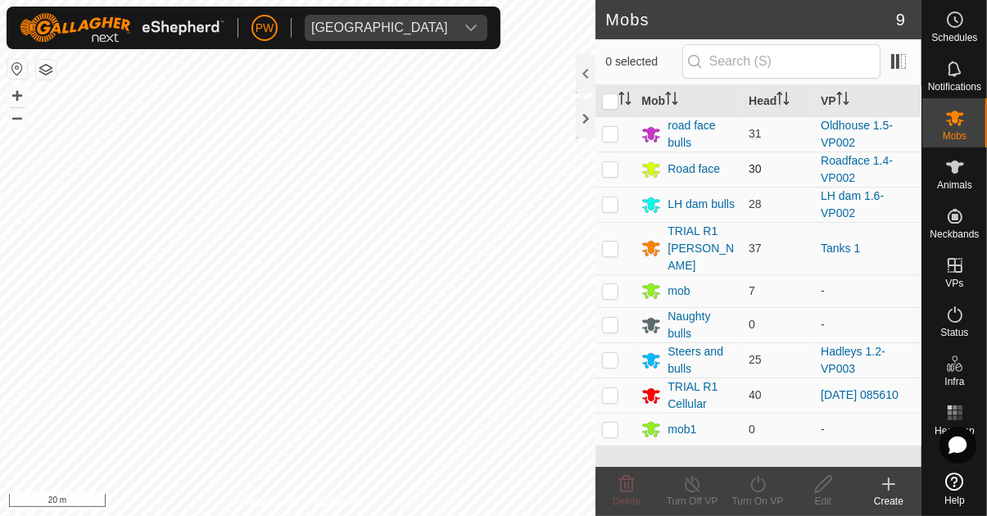
click at [611, 174] on p-checkbox at bounding box center [610, 168] width 16 height 13
checkbox input "true"
click at [751, 491] on icon at bounding box center [758, 484] width 20 height 20
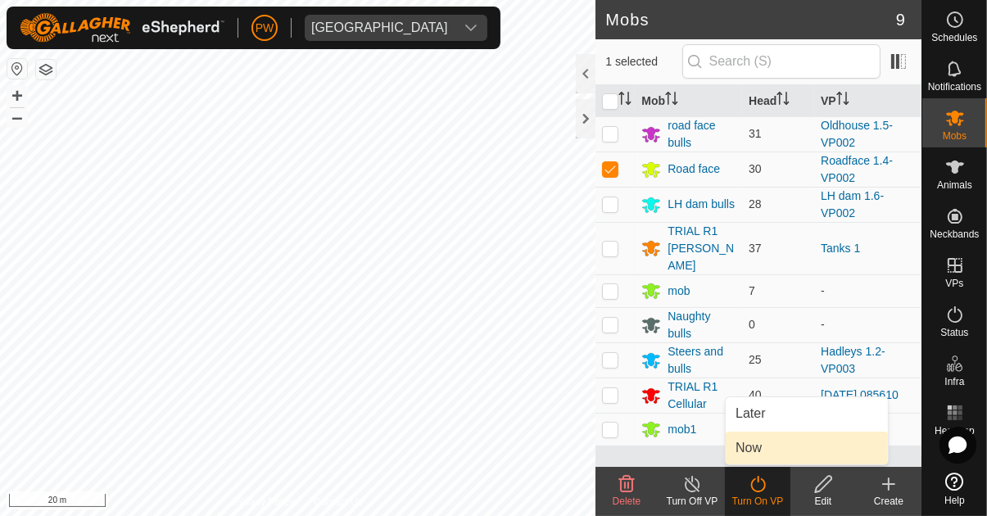
click at [767, 448] on link "Now" at bounding box center [807, 448] width 162 height 33
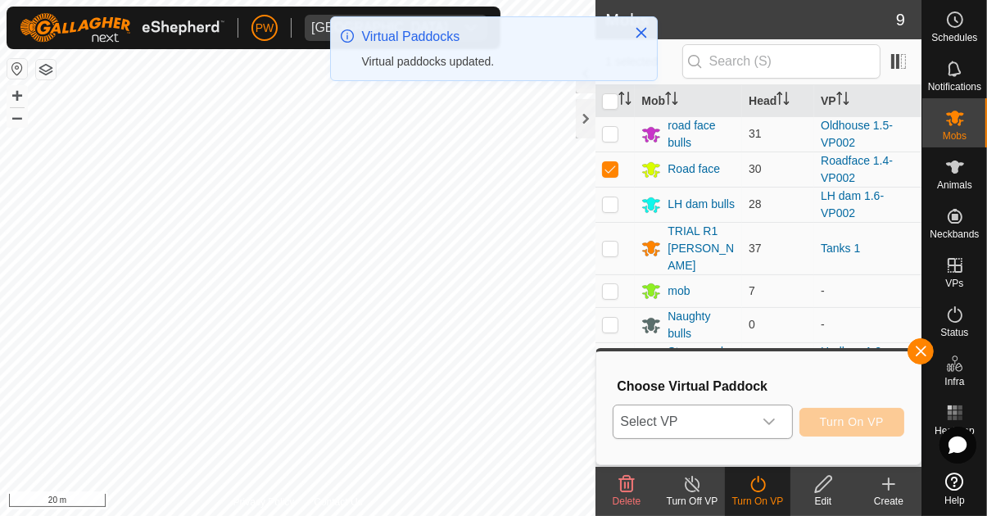
click at [773, 423] on icon "dropdown trigger" at bounding box center [768, 422] width 11 height 7
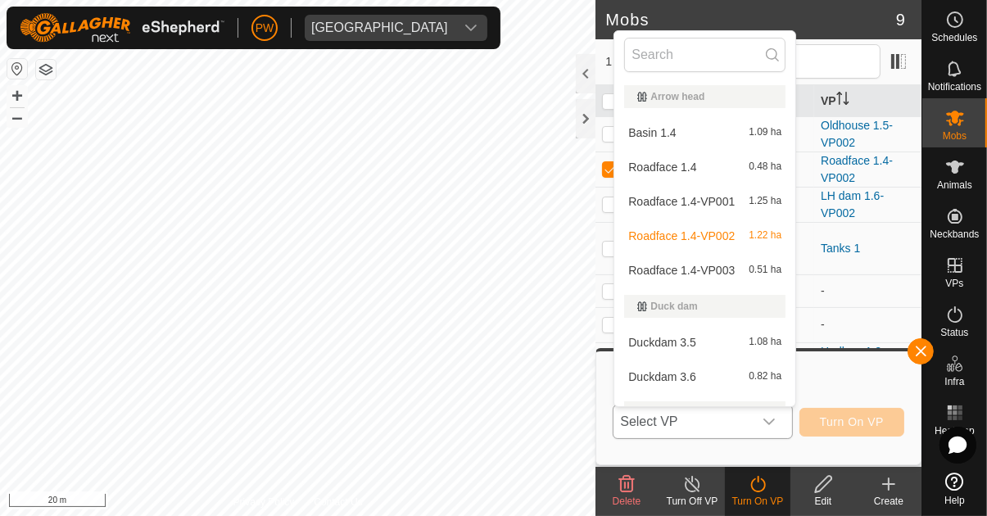
click at [733, 269] on div "Roadface 1.4-VP003 0.51 ha" at bounding box center [704, 270] width 161 height 20
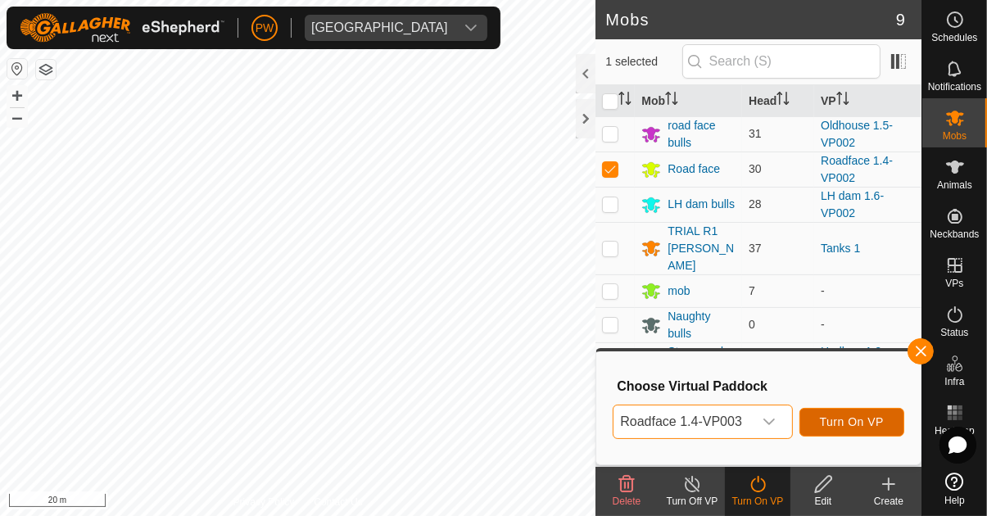
click at [852, 414] on button "Turn On VP" at bounding box center [851, 422] width 105 height 29
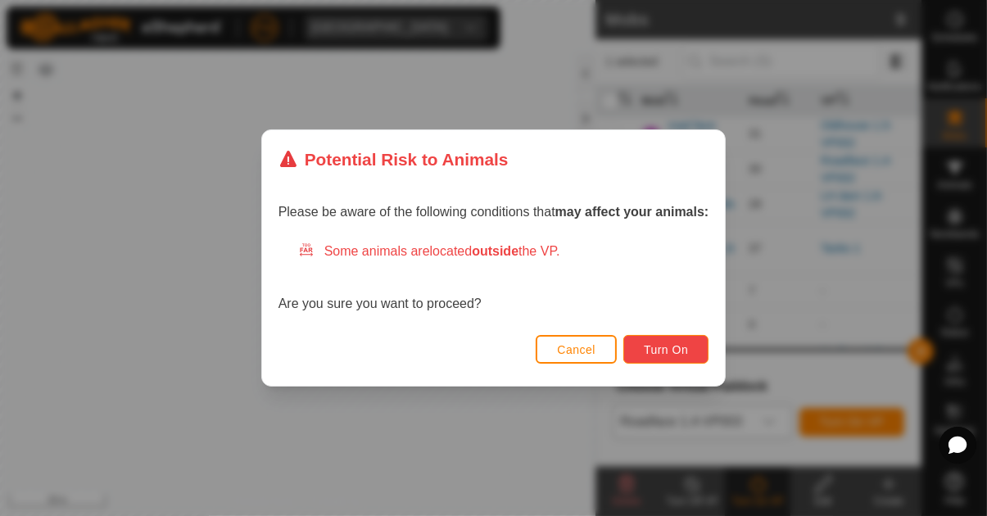
click at [653, 347] on span "Turn On" at bounding box center [666, 349] width 44 height 13
